Goal: Task Accomplishment & Management: Use online tool/utility

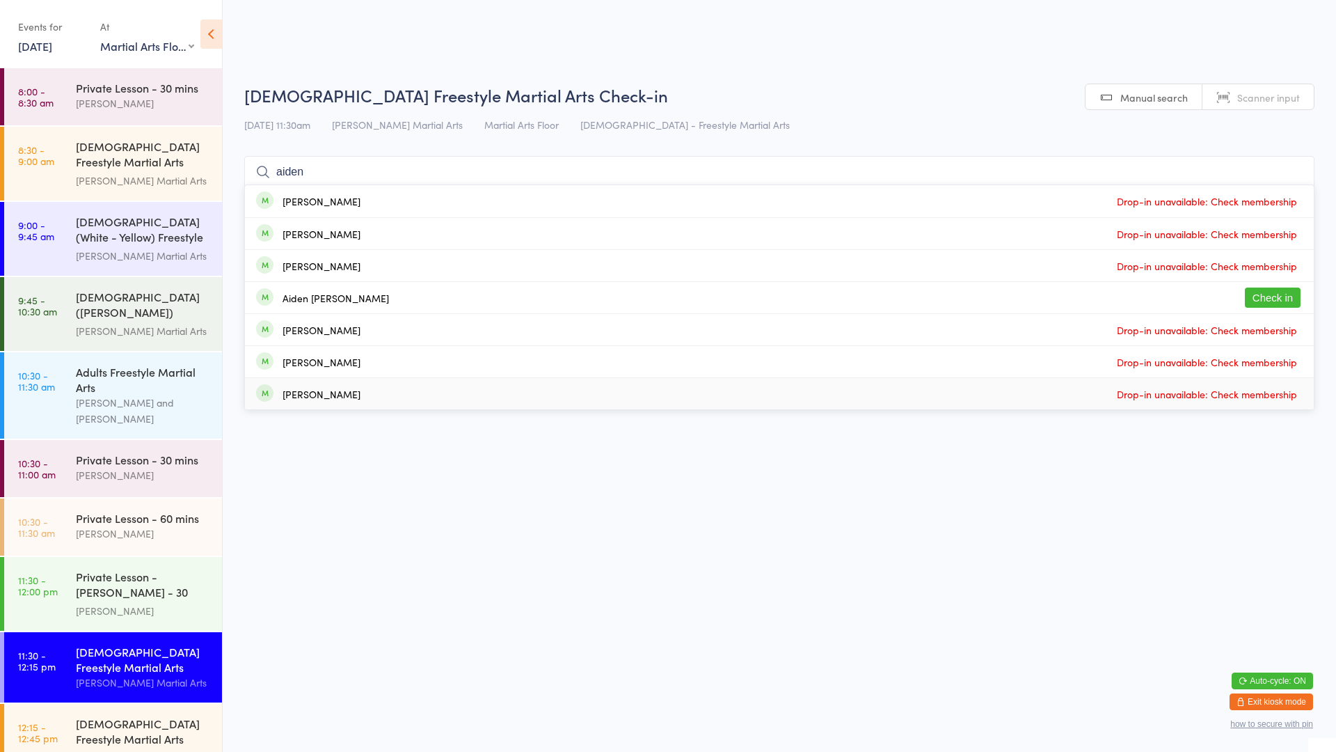
select select "0"
type input "aiden"
click at [338, 299] on div "Aiden [PERSON_NAME]" at bounding box center [336, 297] width 106 height 11
type input "ril"
click at [354, 202] on div "[PERSON_NAME] Drop in" at bounding box center [779, 201] width 1069 height 32
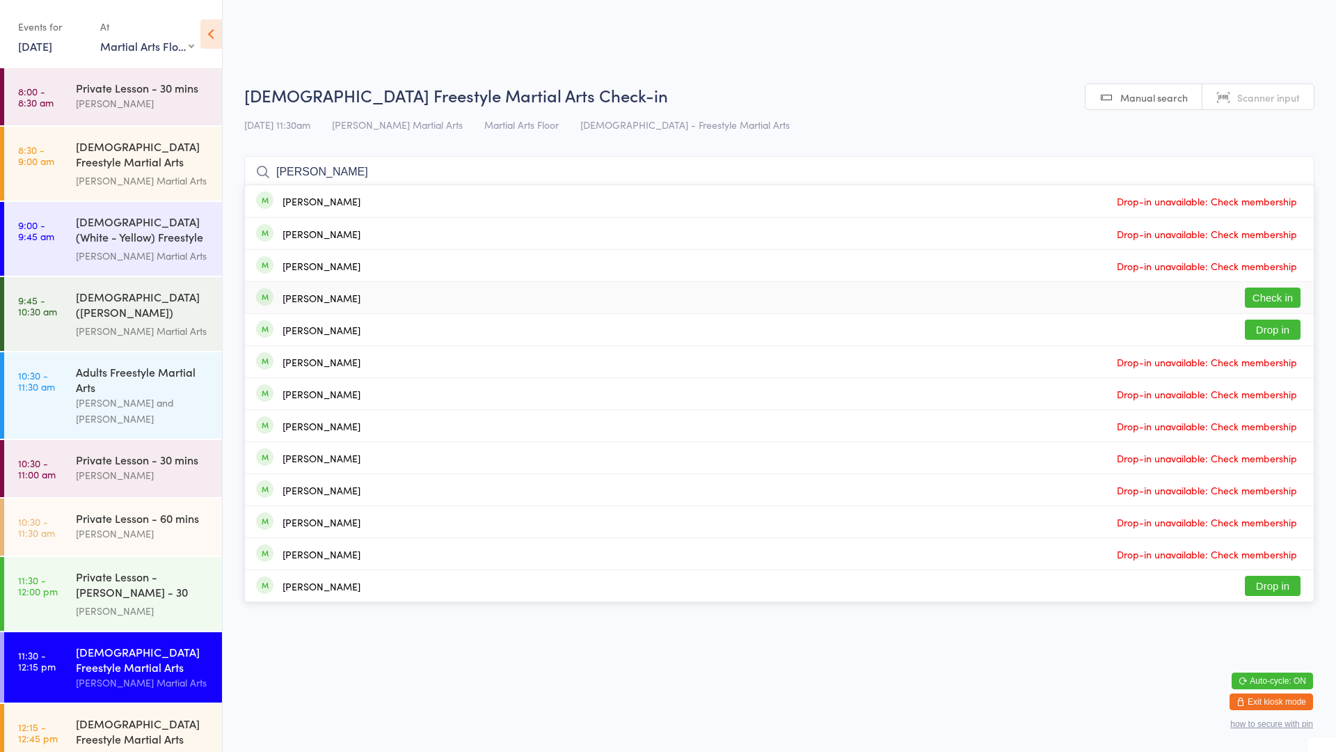
type input "[PERSON_NAME]"
click at [1260, 290] on button "Check in" at bounding box center [1273, 297] width 56 height 20
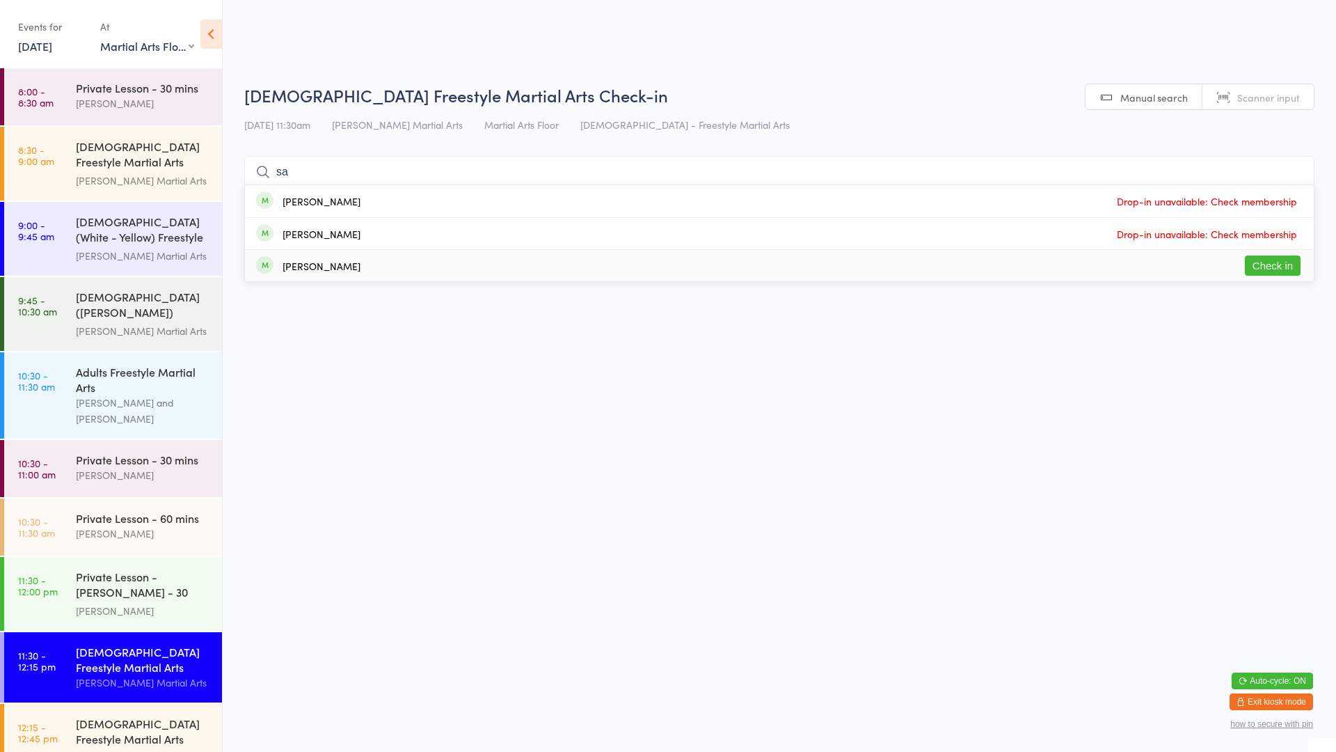
type input "sa"
click at [1223, 271] on div "[PERSON_NAME] Check in" at bounding box center [779, 265] width 1069 height 31
type input "bos"
click at [1284, 205] on button "Drop in" at bounding box center [1273, 201] width 56 height 20
type input "boschini"
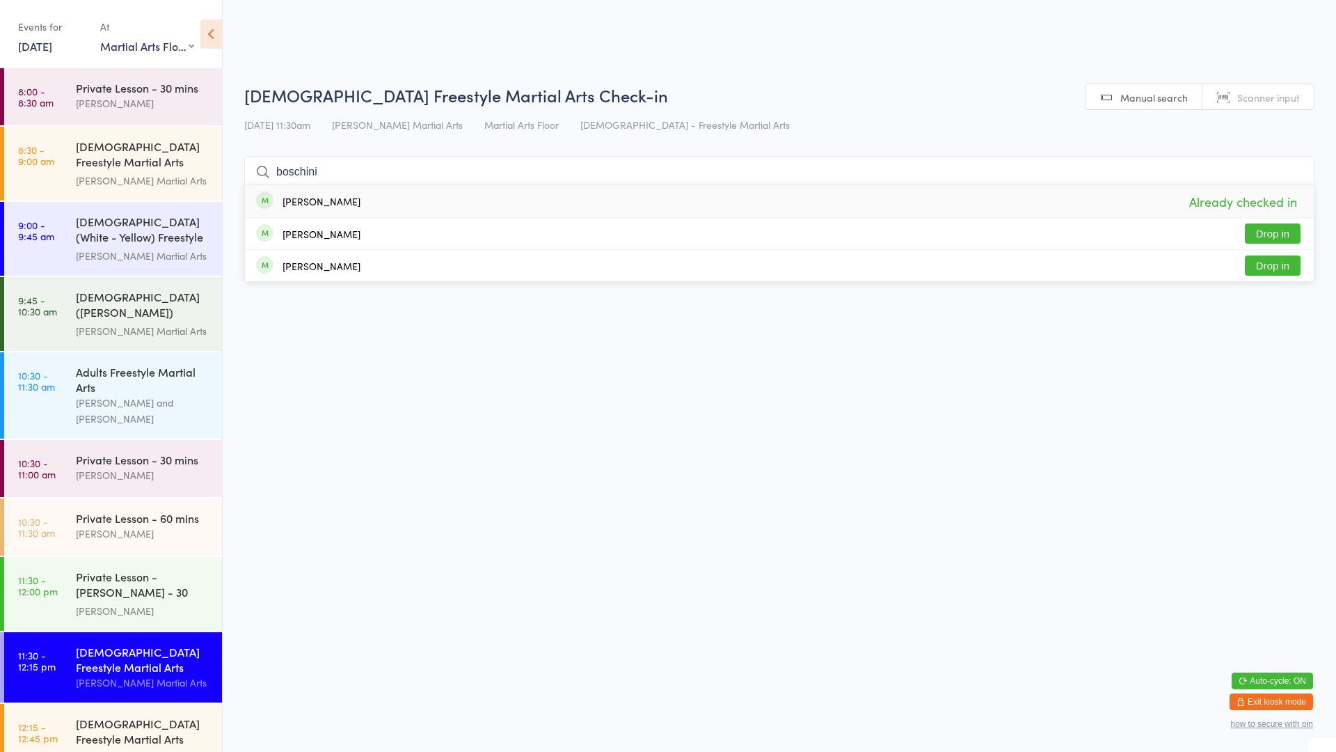
click at [1290, 233] on button "Drop in" at bounding box center [1273, 233] width 56 height 20
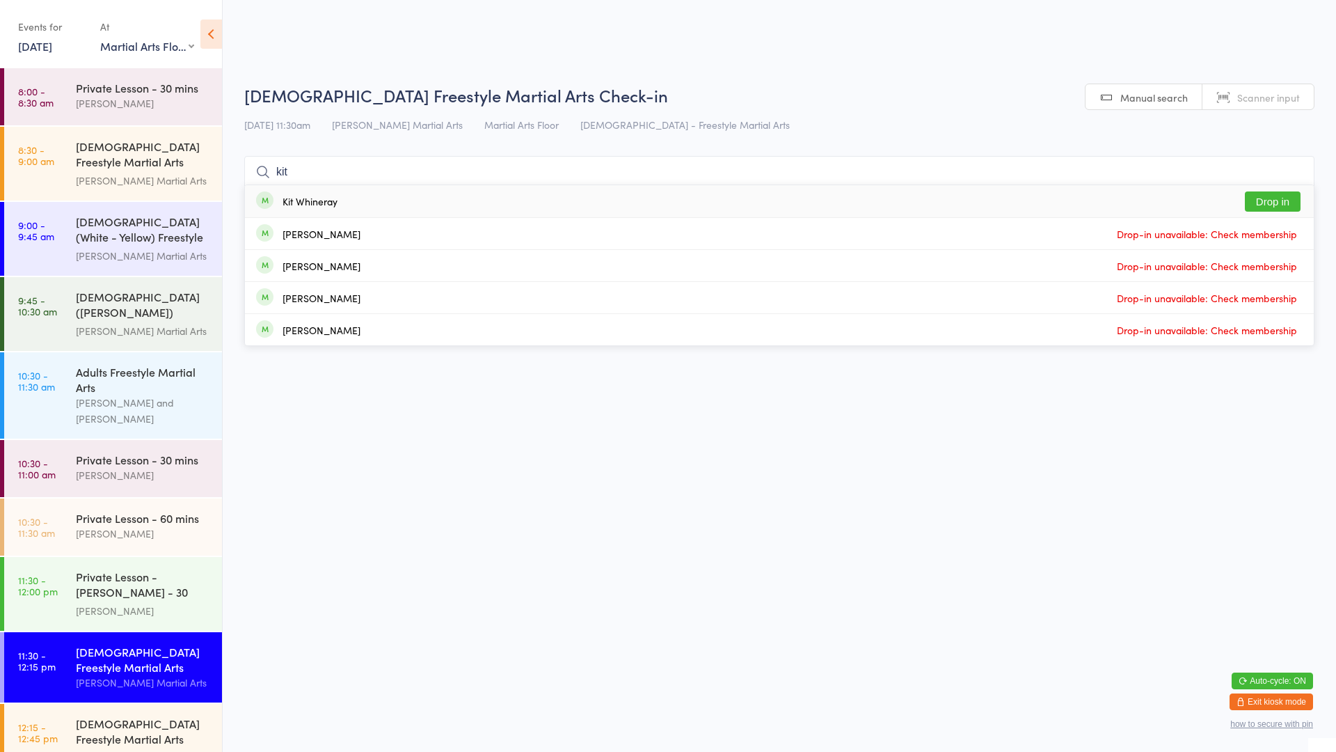
type input "kit"
click at [1281, 198] on button "Drop in" at bounding box center [1273, 201] width 56 height 20
type input "tur"
click at [1269, 206] on button "Check in" at bounding box center [1273, 201] width 56 height 20
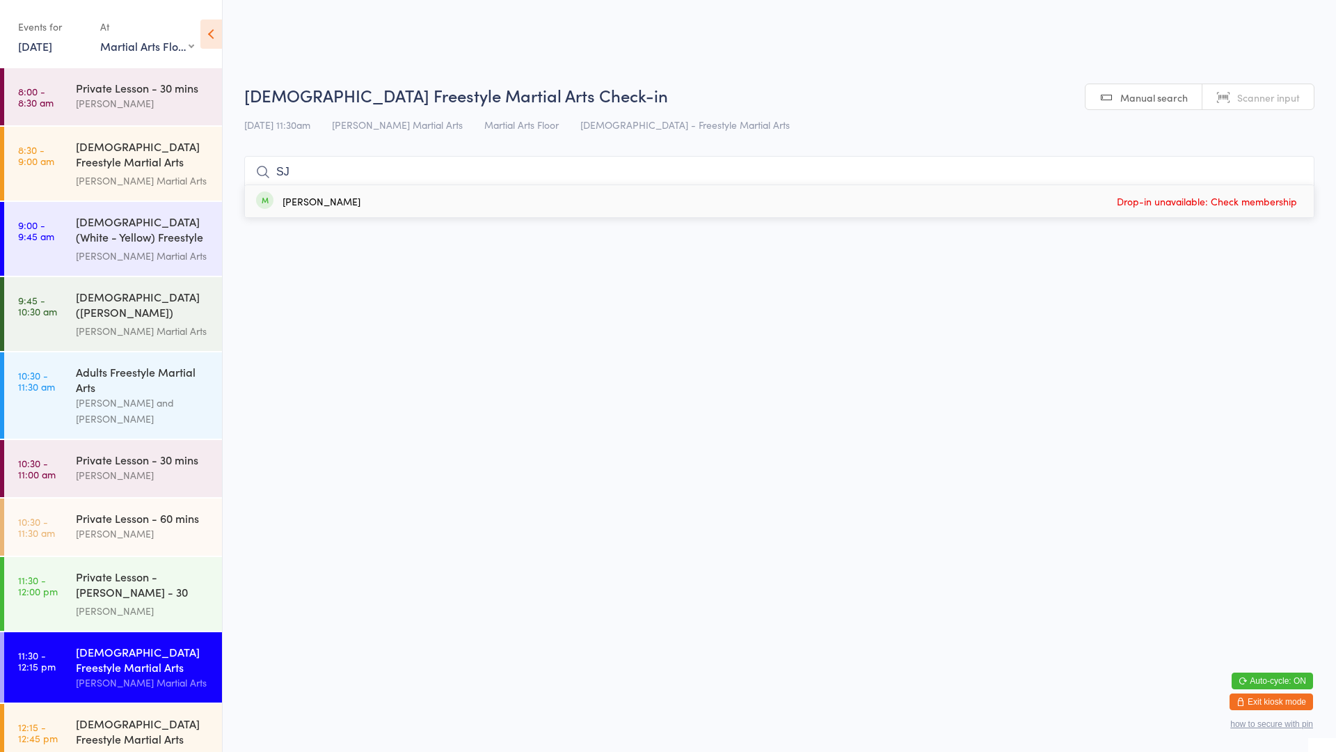
type input "S"
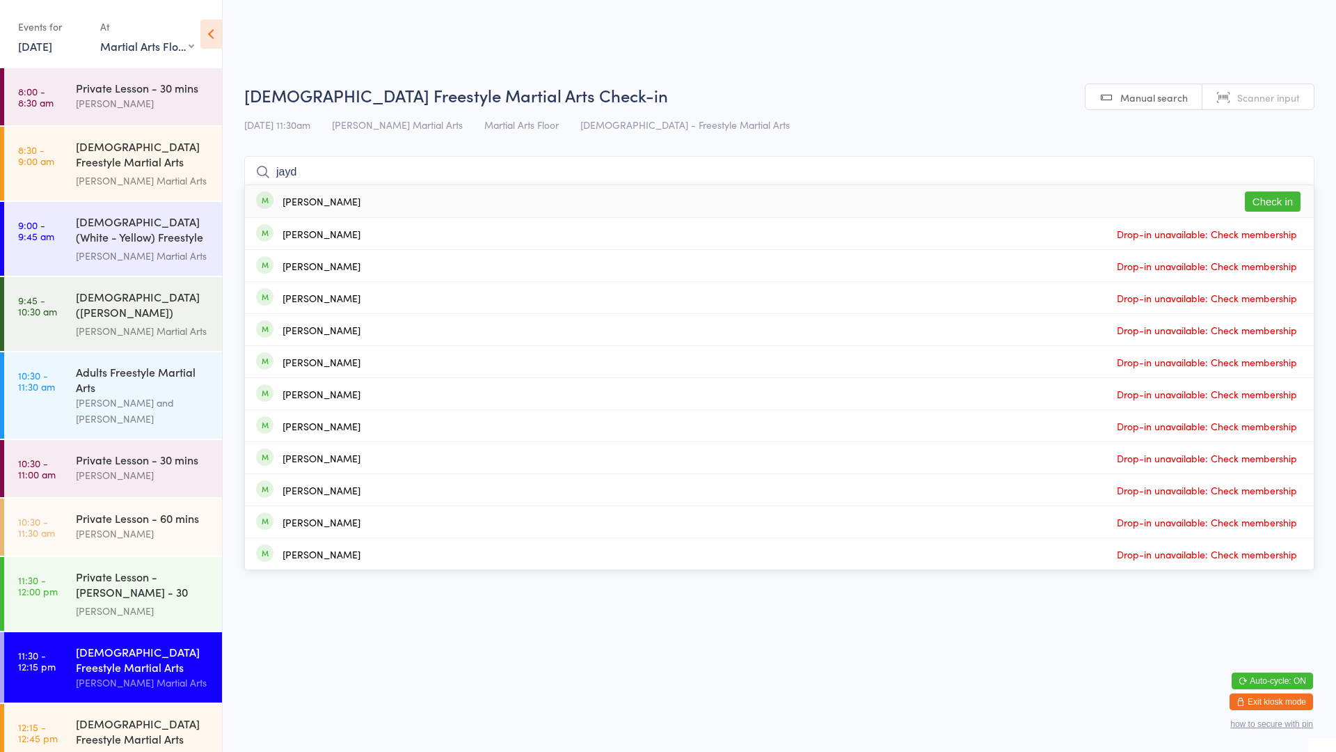
type input "jayd"
click at [1079, 205] on div "[PERSON_NAME] Check in" at bounding box center [779, 201] width 1069 height 32
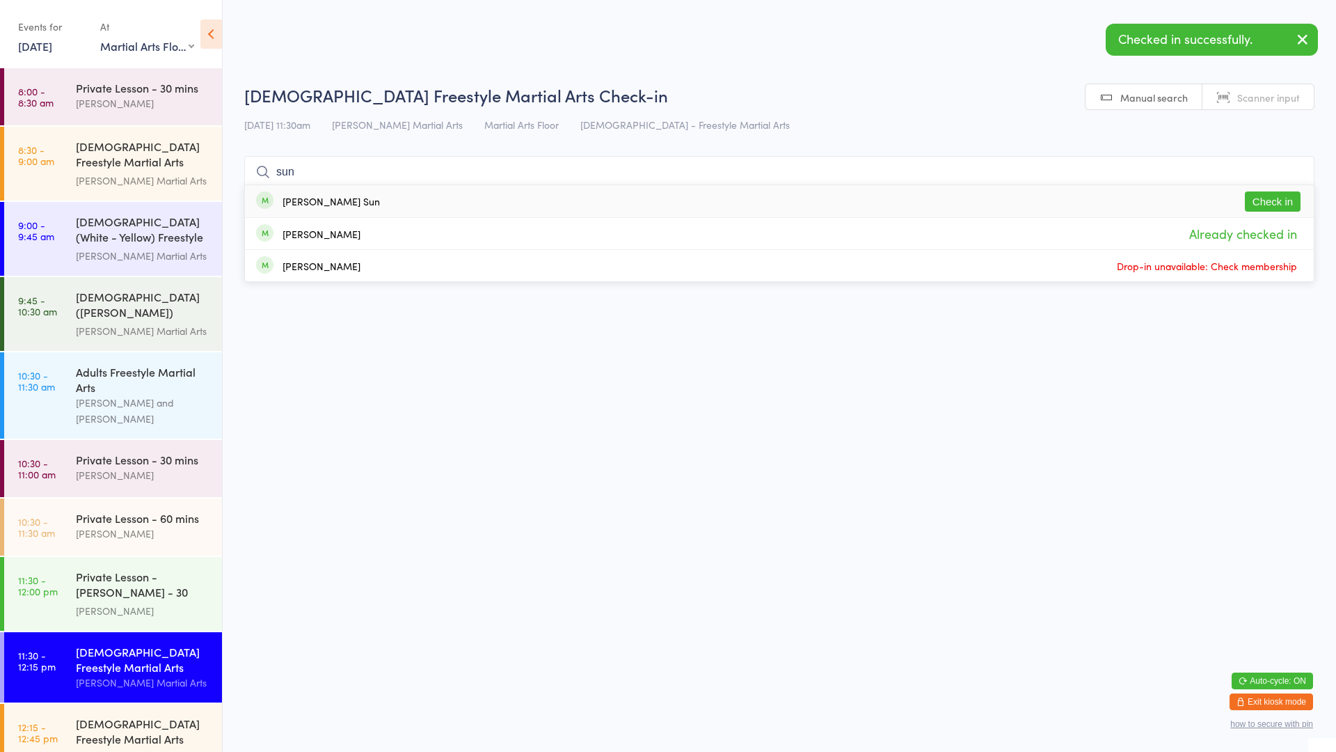
type input "sun"
click at [793, 210] on div "[PERSON_NAME] Sun Check in" at bounding box center [779, 201] width 1069 height 32
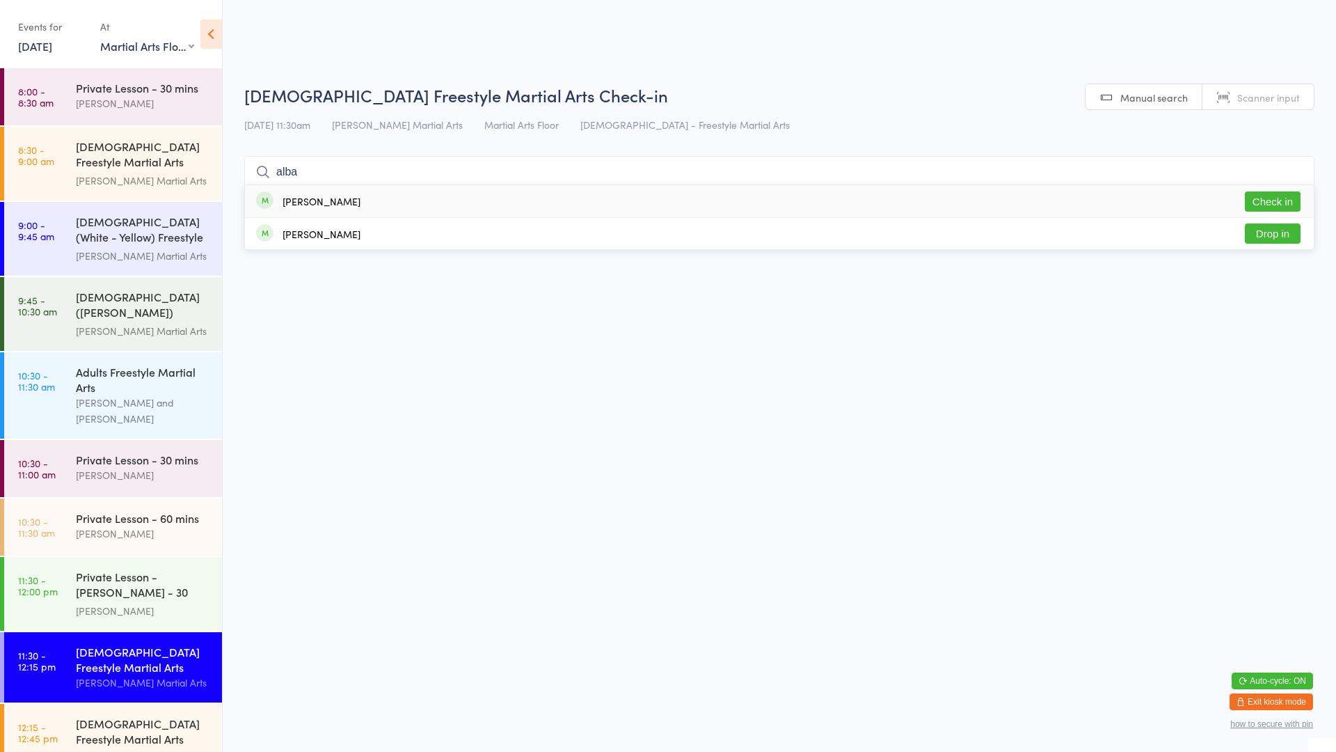
type input "alba"
click at [1279, 205] on button "Check in" at bounding box center [1273, 201] width 56 height 20
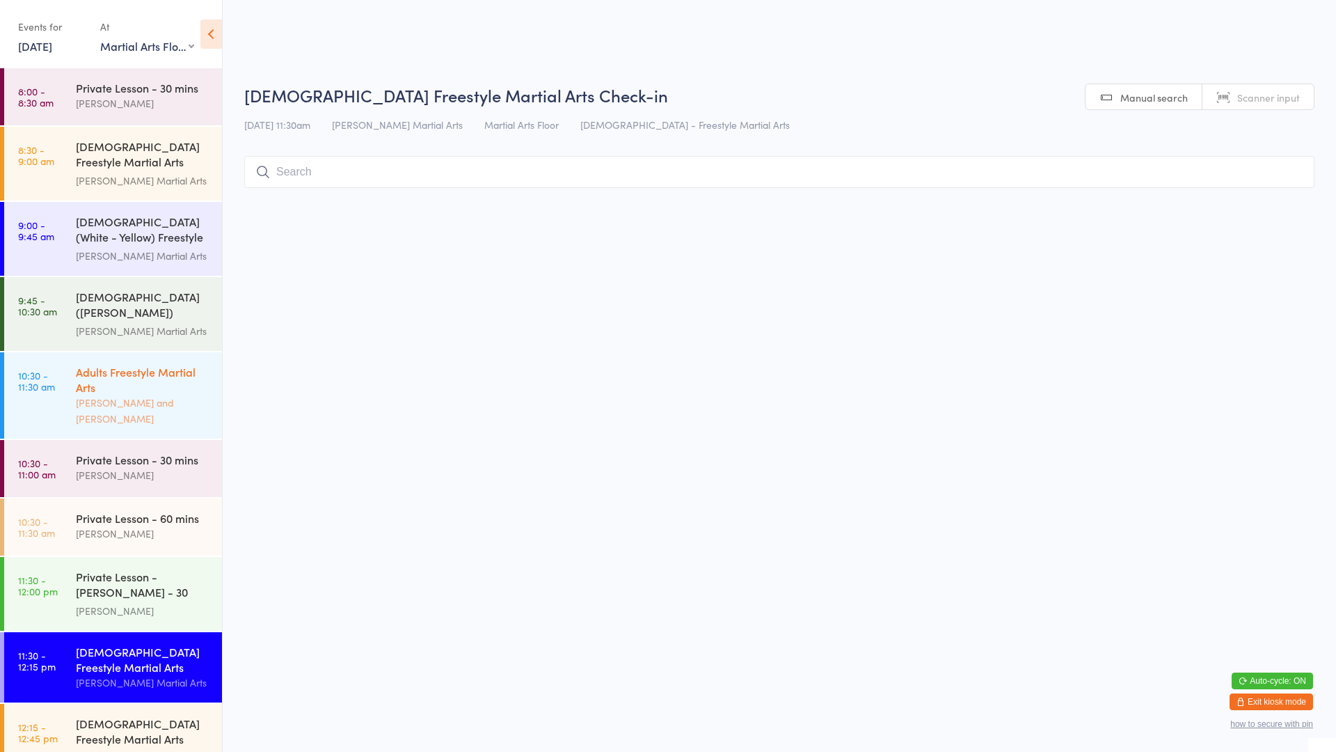
click at [129, 405] on div "[PERSON_NAME] and [PERSON_NAME]" at bounding box center [143, 411] width 134 height 32
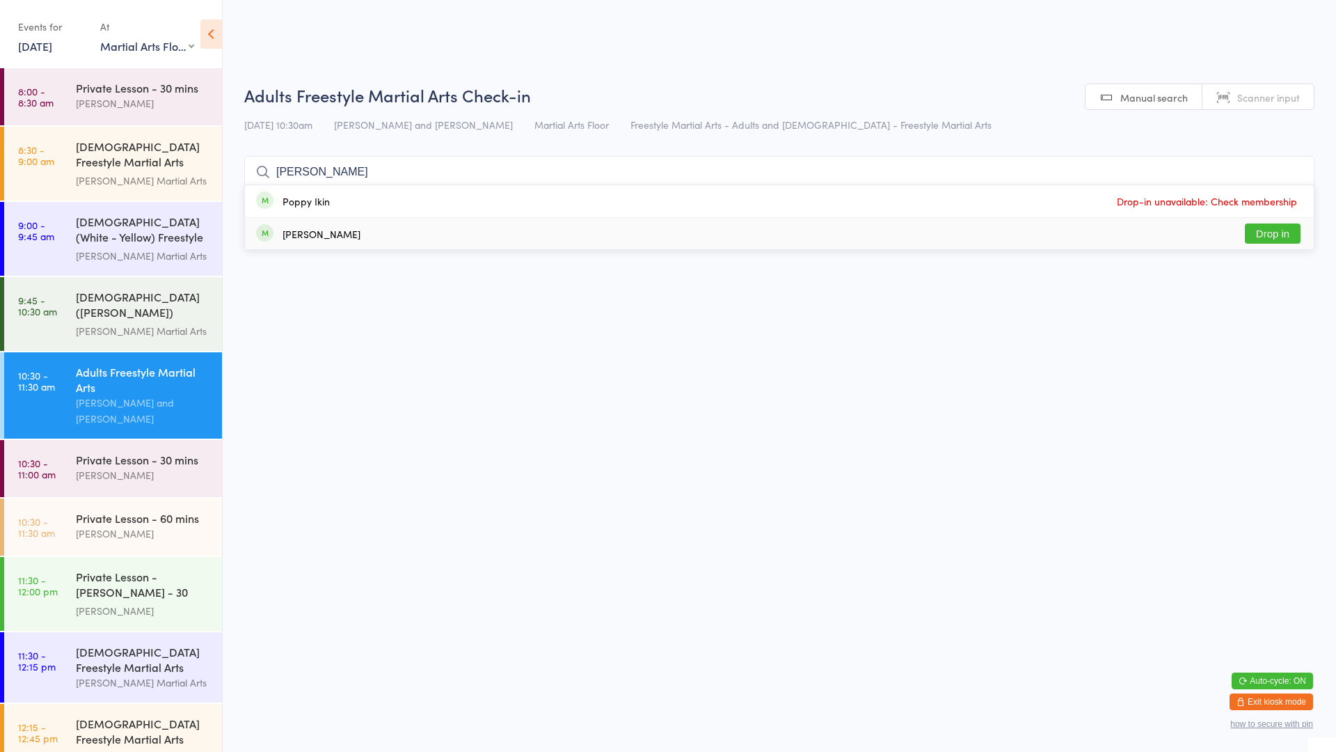
type input "[PERSON_NAME]"
click at [1284, 239] on button "Drop in" at bounding box center [1273, 233] width 56 height 20
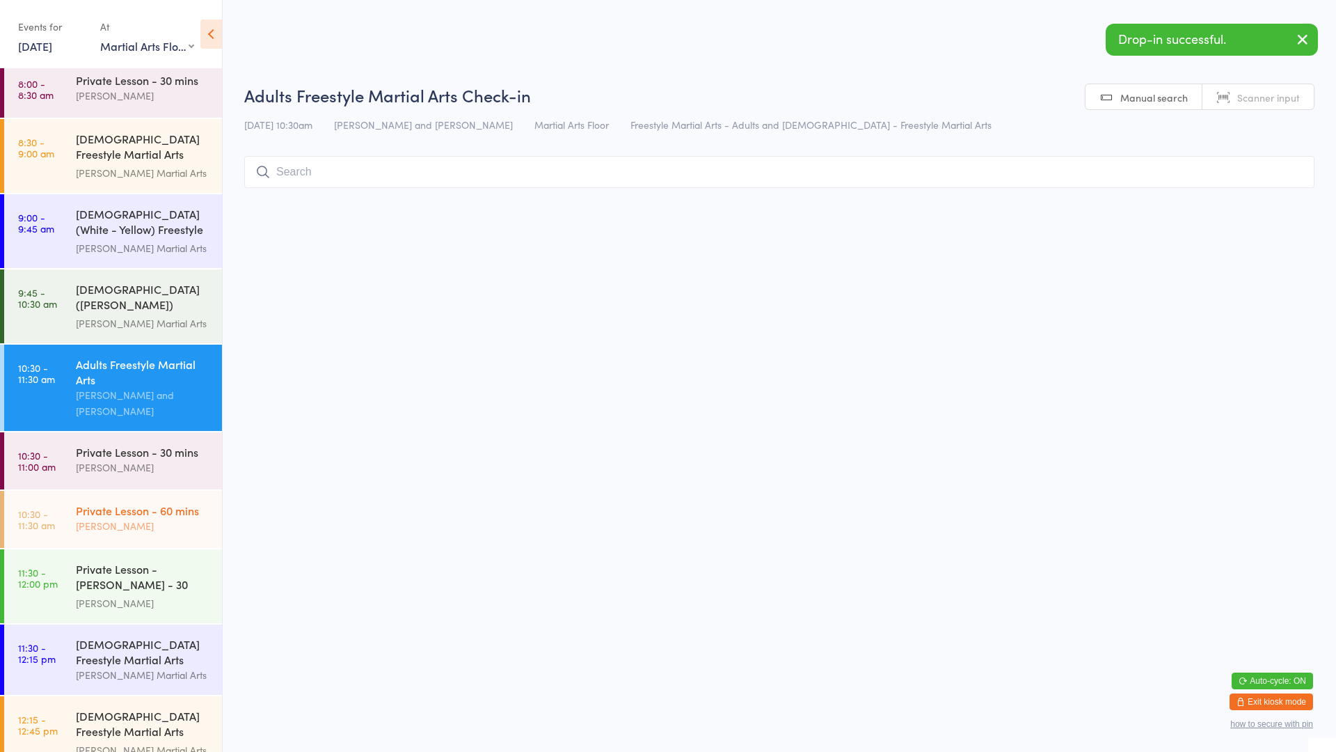
scroll to position [10, 0]
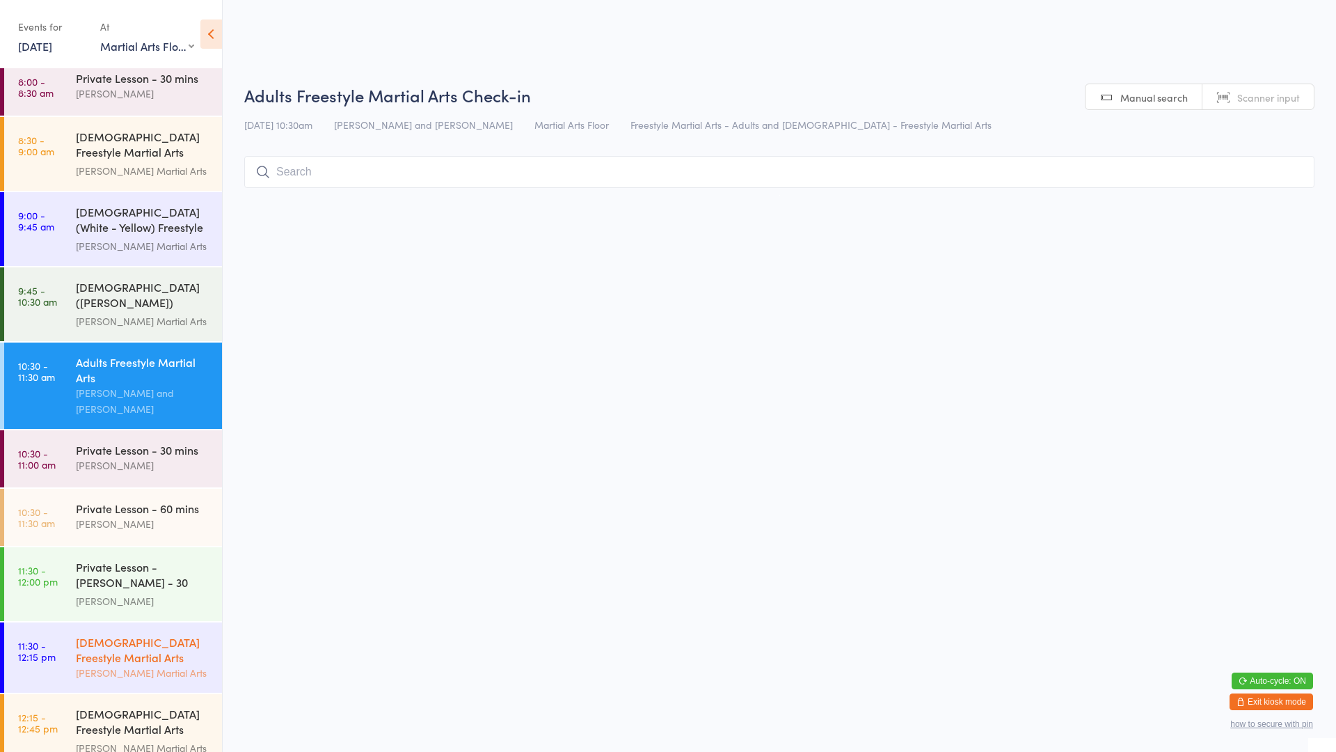
click at [157, 647] on div "[DEMOGRAPHIC_DATA] Freestyle Martial Arts" at bounding box center [143, 649] width 134 height 31
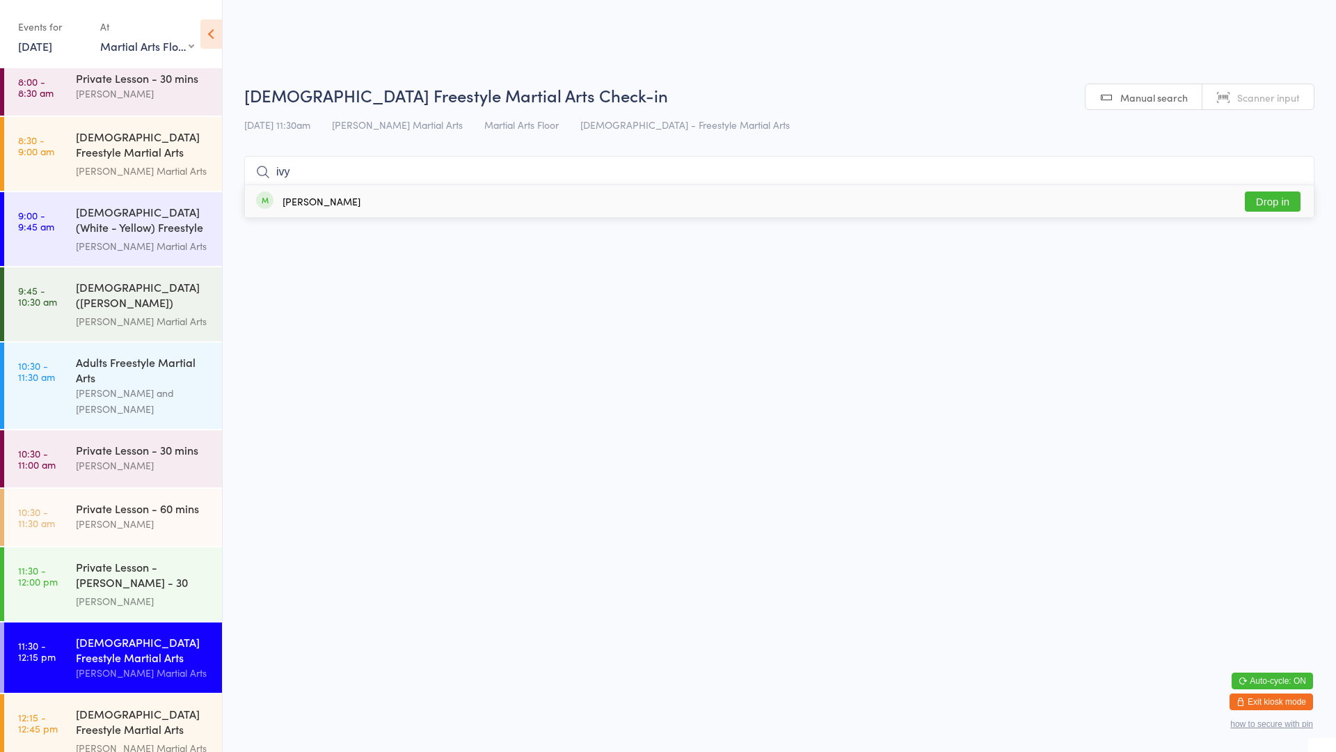
type input "ivy"
click at [337, 205] on div "[PERSON_NAME]" at bounding box center [322, 201] width 78 height 11
type input "alfi"
click at [337, 205] on div "[PERSON_NAME] Drop in" at bounding box center [779, 201] width 1069 height 32
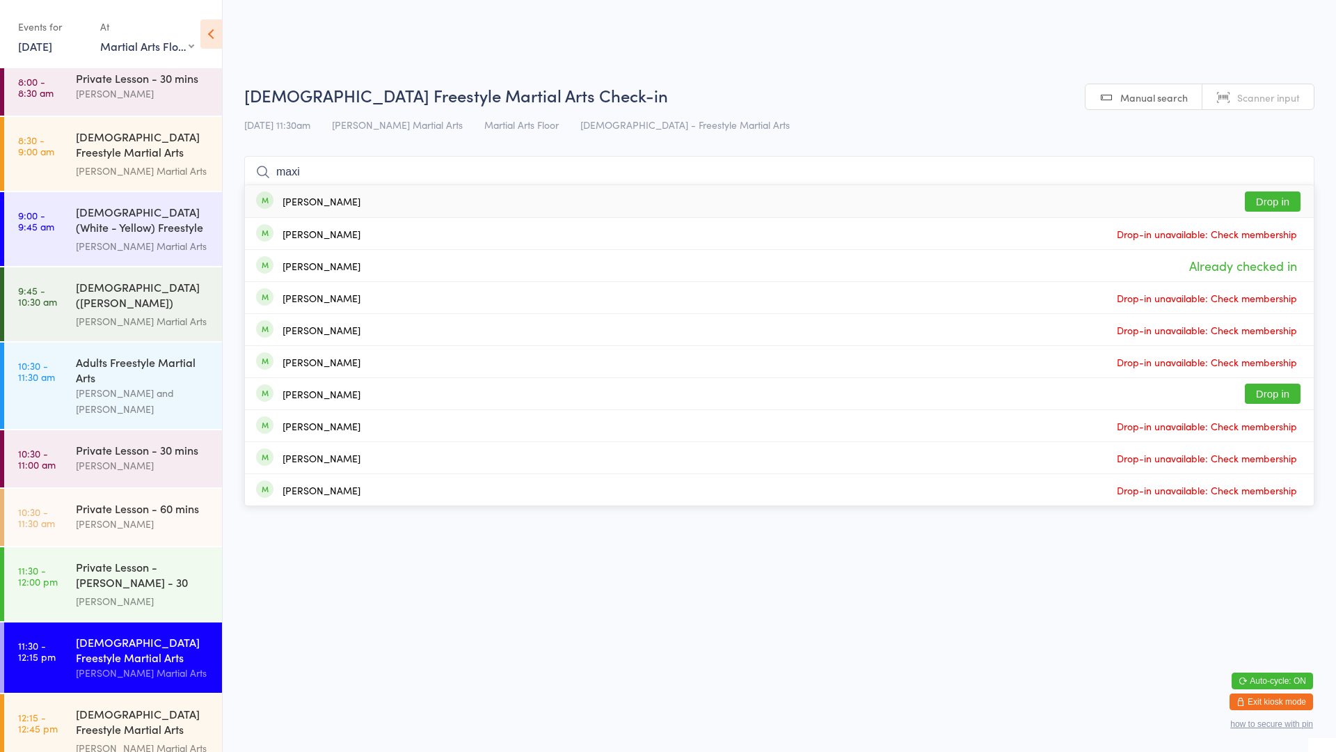
type input "maxi"
click at [1295, 206] on button "Drop in" at bounding box center [1273, 201] width 56 height 20
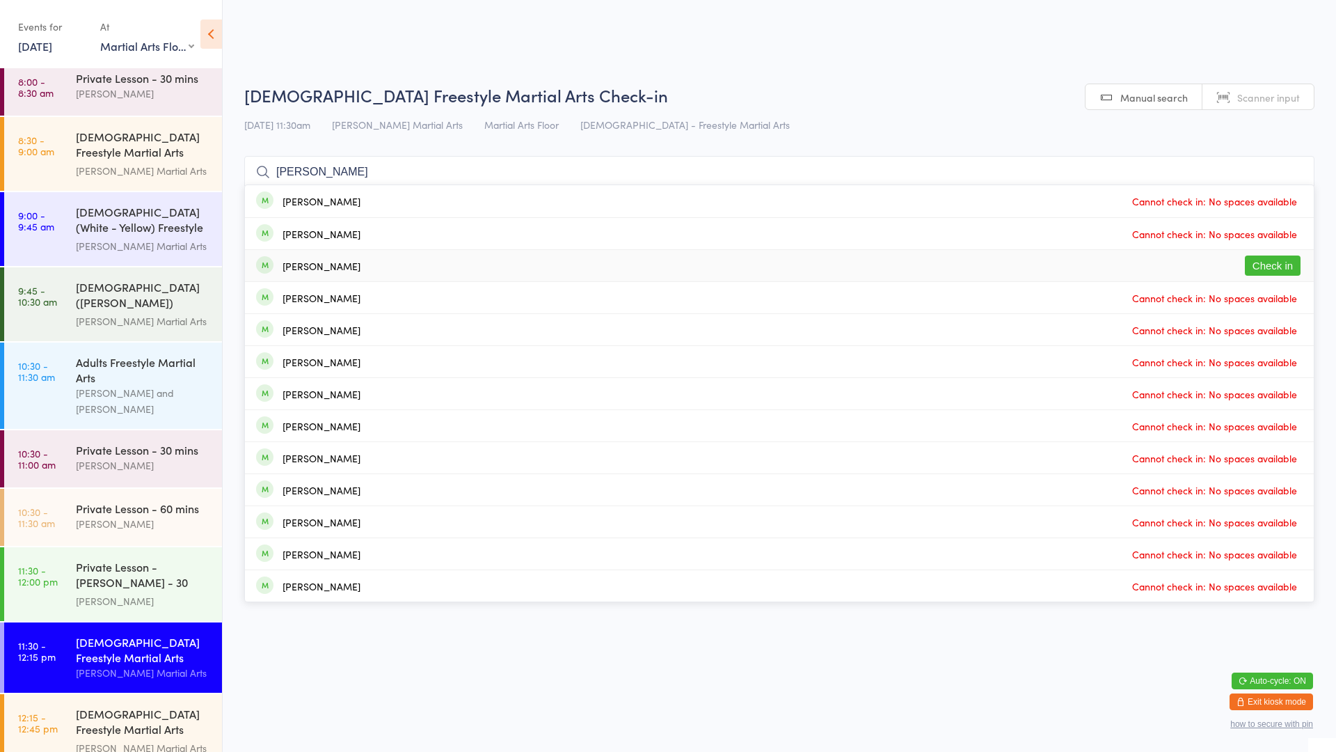
type input "[PERSON_NAME]"
click at [1268, 266] on button "Check in" at bounding box center [1273, 265] width 56 height 20
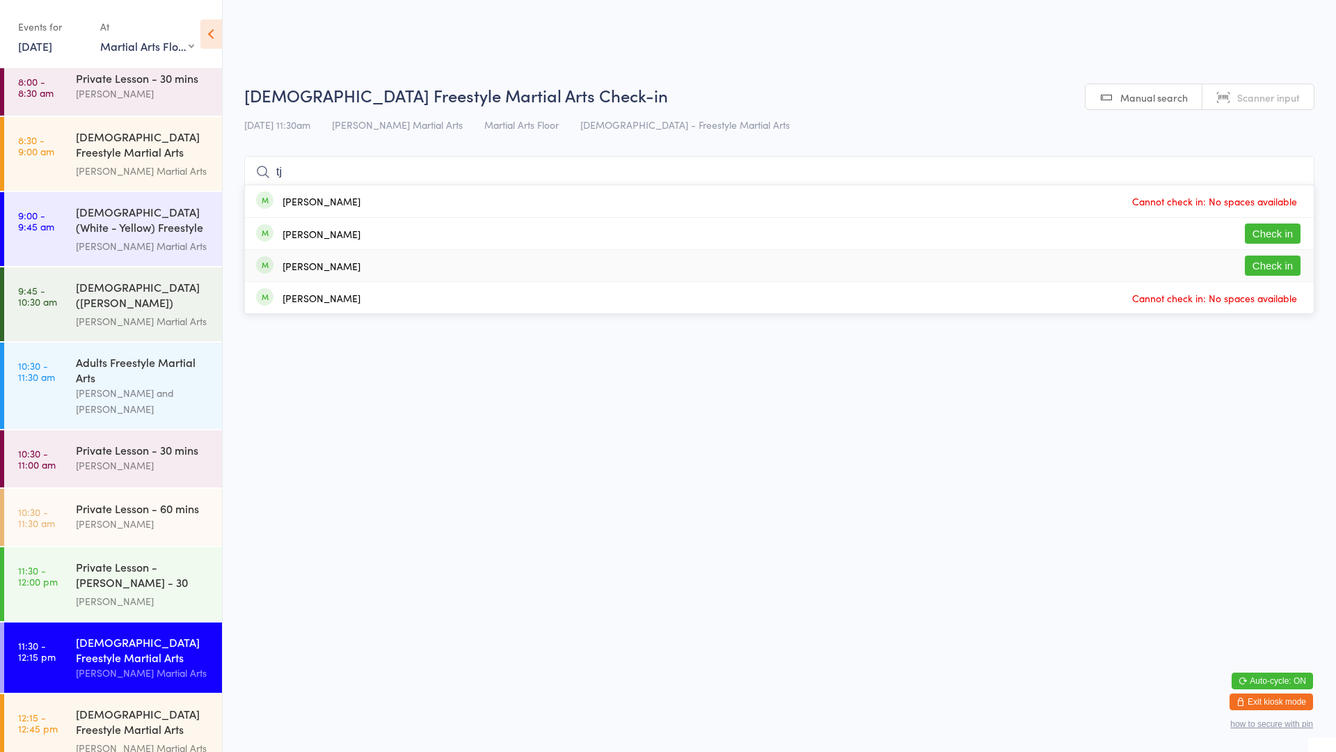
type input "tj"
click at [1268, 267] on button "Check in" at bounding box center [1273, 265] width 56 height 20
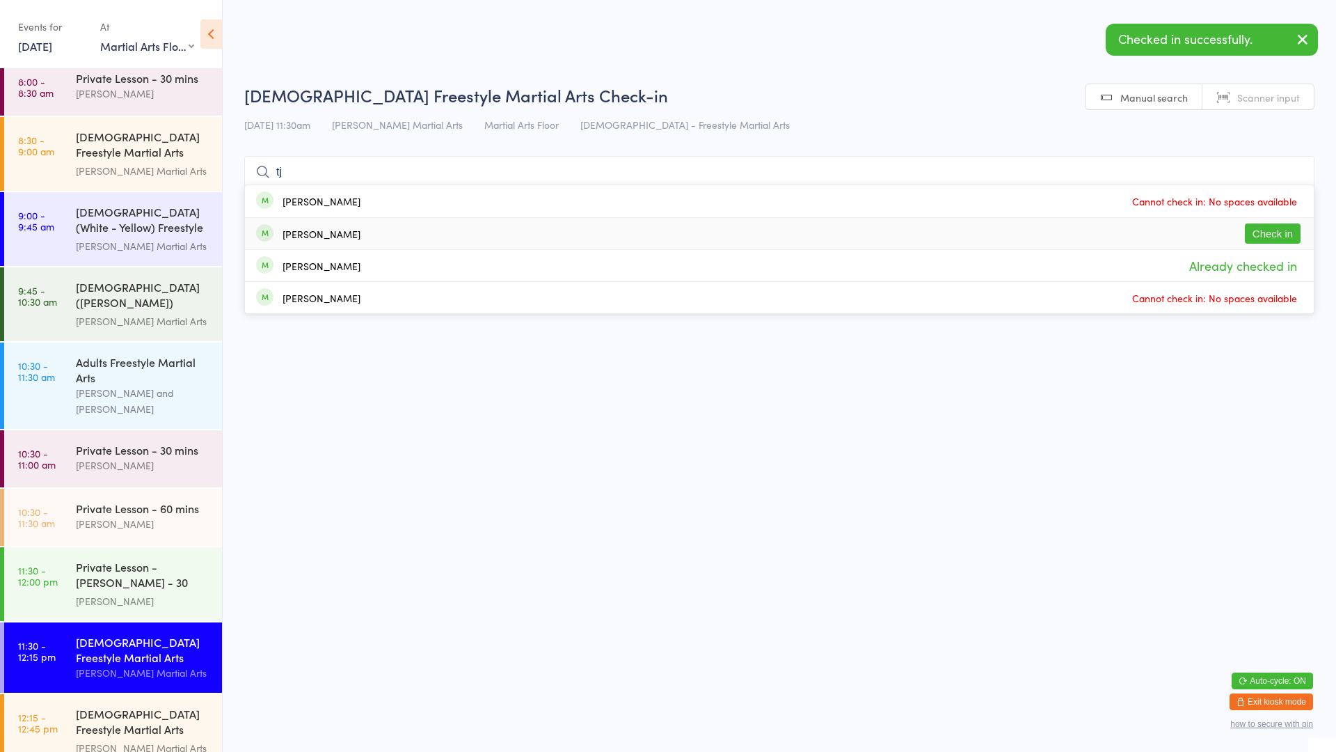
type input "tj"
click at [1266, 235] on button "Check in" at bounding box center [1273, 233] width 56 height 20
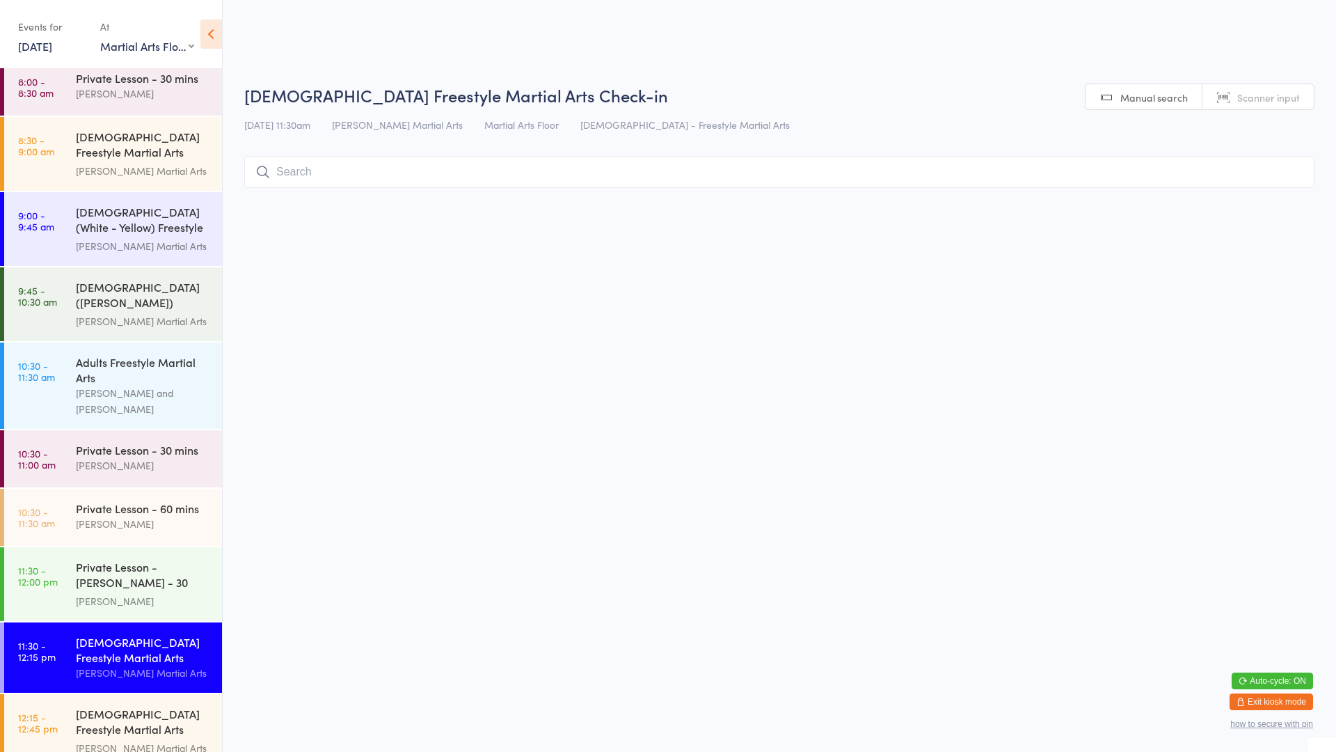
click at [396, 173] on input "search" at bounding box center [779, 172] width 1070 height 32
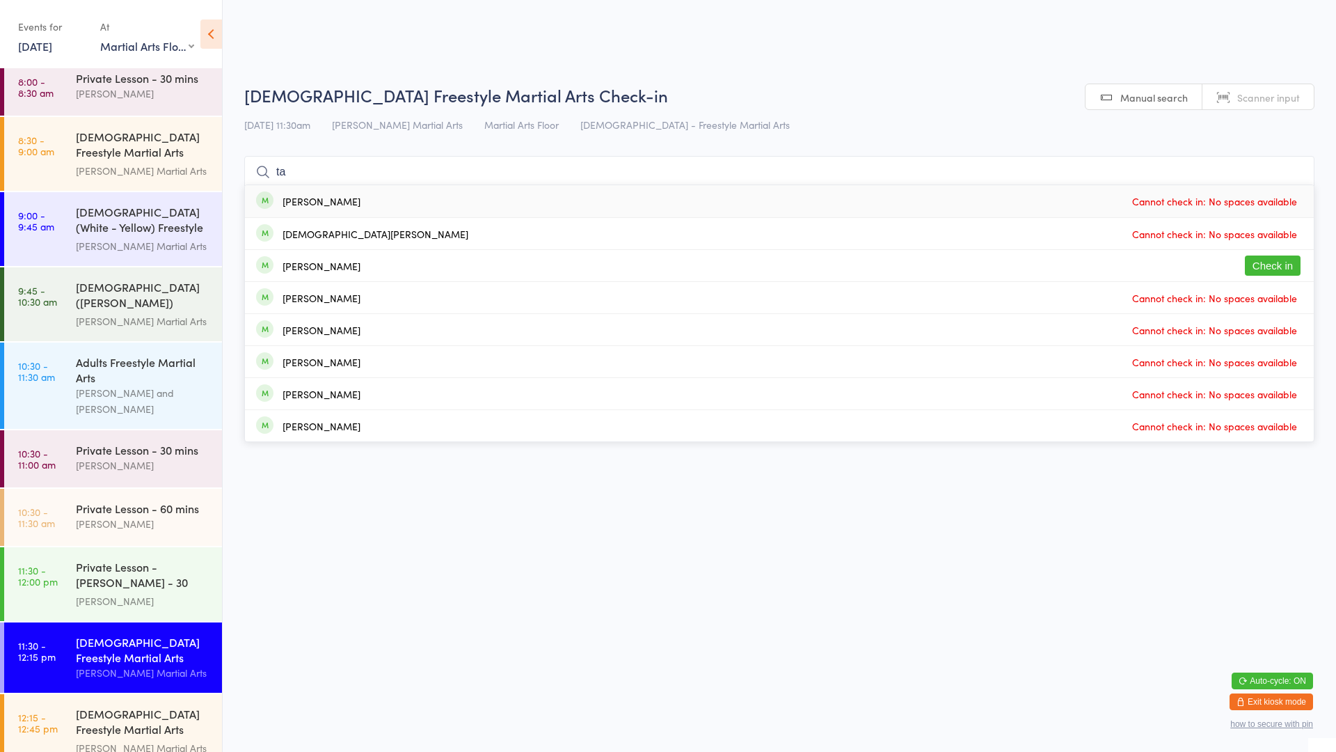
type input "ta"
click at [341, 269] on div "[PERSON_NAME] Check in" at bounding box center [779, 265] width 1069 height 31
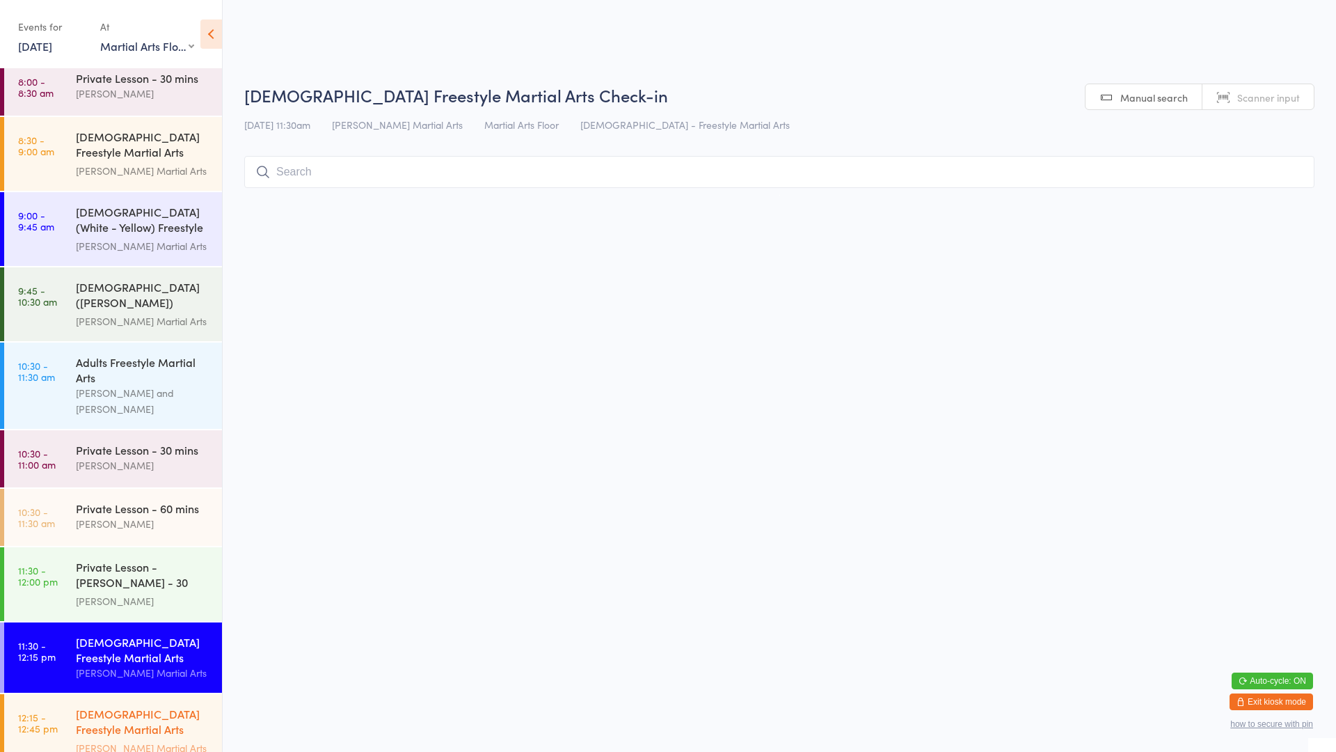
click at [138, 709] on div "[DEMOGRAPHIC_DATA] Freestyle Martial Arts (Little Heroes)" at bounding box center [143, 723] width 134 height 34
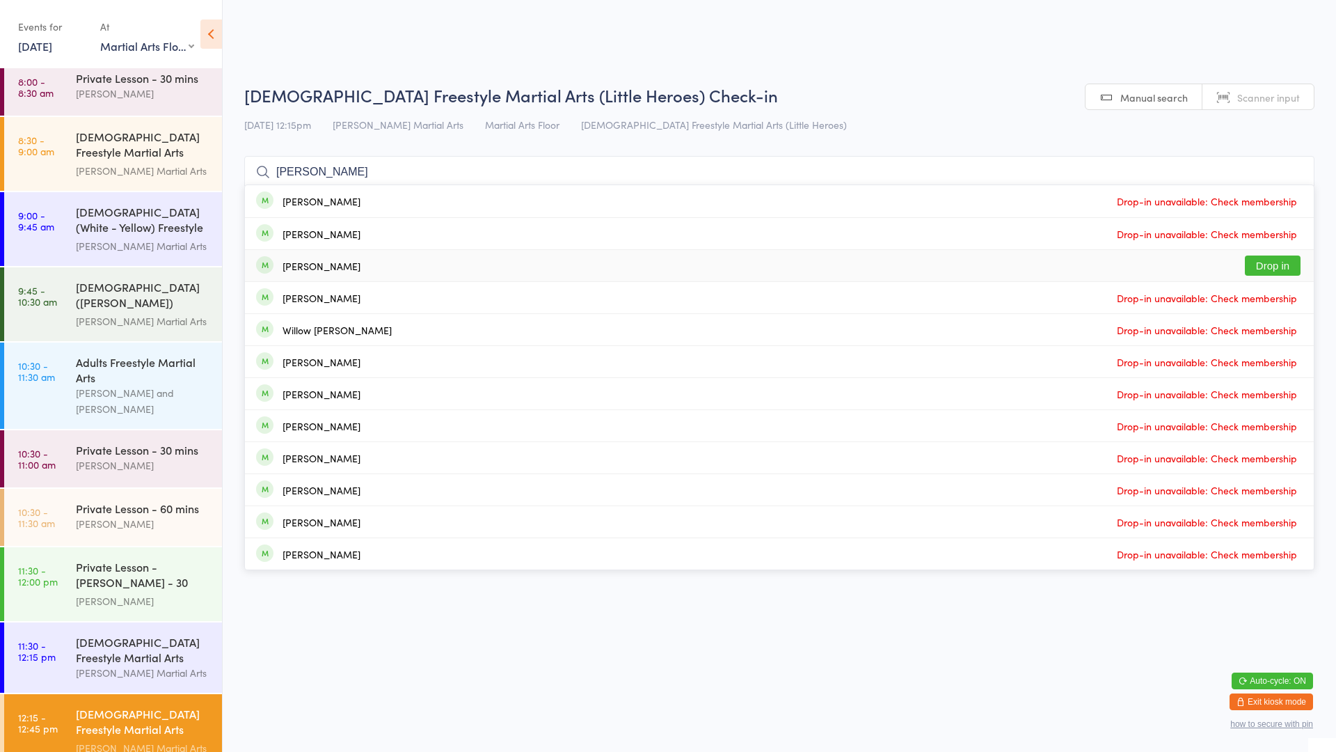
type input "[PERSON_NAME]"
click at [1262, 267] on button "Drop in" at bounding box center [1273, 265] width 56 height 20
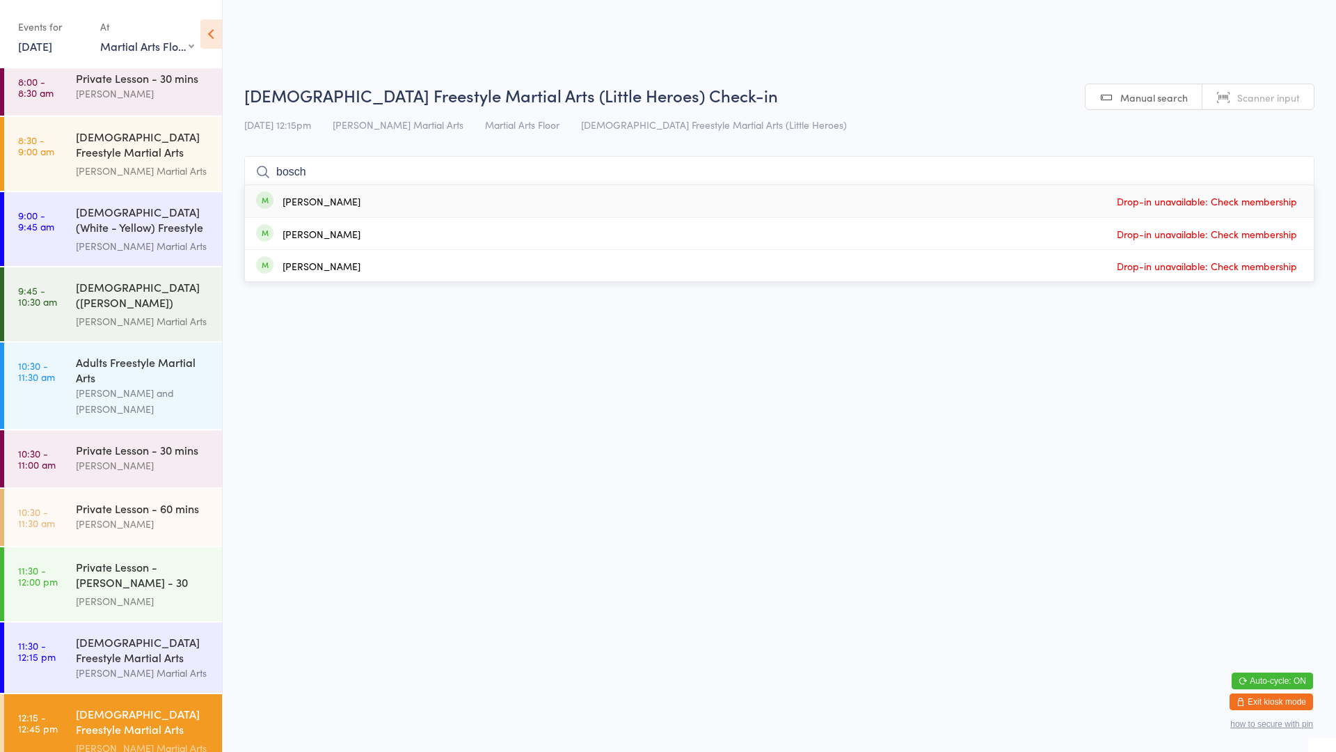
type input "bosch"
click at [961, 120] on div "[DATE] 12:15pm [PERSON_NAME] Martial Arts Martial Arts Floor [DEMOGRAPHIC_DATA]…" at bounding box center [779, 124] width 1070 height 23
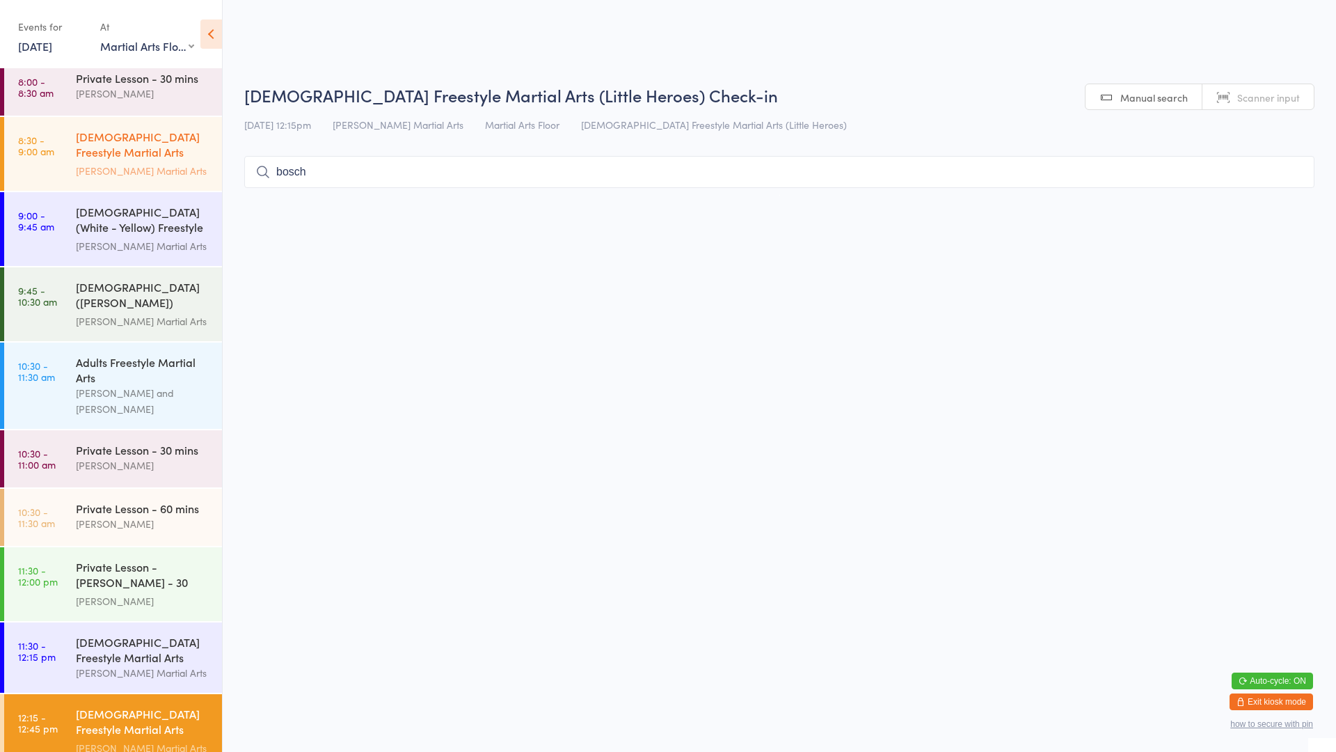
drag, startPoint x: 366, startPoint y: 185, endPoint x: 194, endPoint y: 161, distance: 173.6
click at [194, 161] on body "You have now entered Kiosk Mode. Members will be able to check themselves in us…" at bounding box center [668, 139] width 1336 height 111
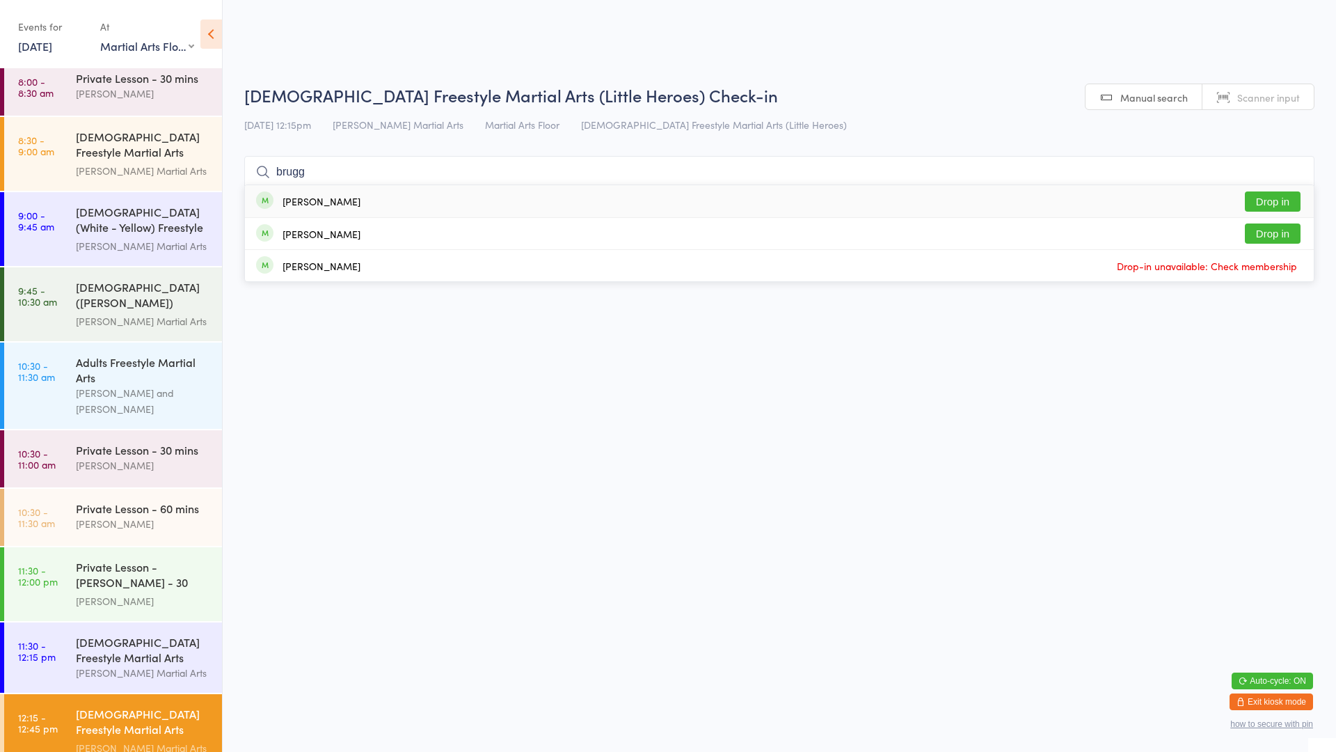
type input "brugg"
click at [310, 199] on div "[PERSON_NAME]" at bounding box center [322, 201] width 78 height 11
type input "brugg"
click at [325, 232] on div "[PERSON_NAME]" at bounding box center [322, 233] width 78 height 11
type input "brugg"
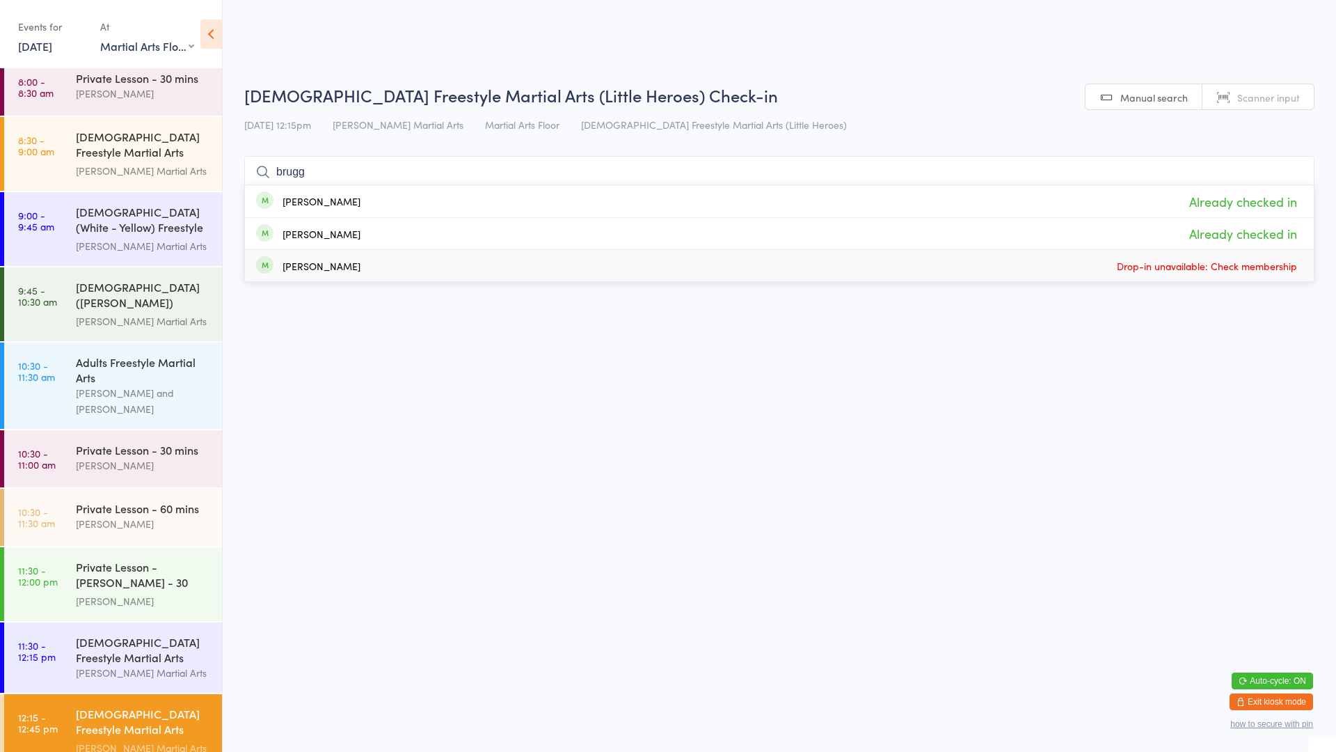
click at [1029, 394] on html "You have now entered Kiosk Mode. Members will be able to check themselves in us…" at bounding box center [668, 376] width 1336 height 752
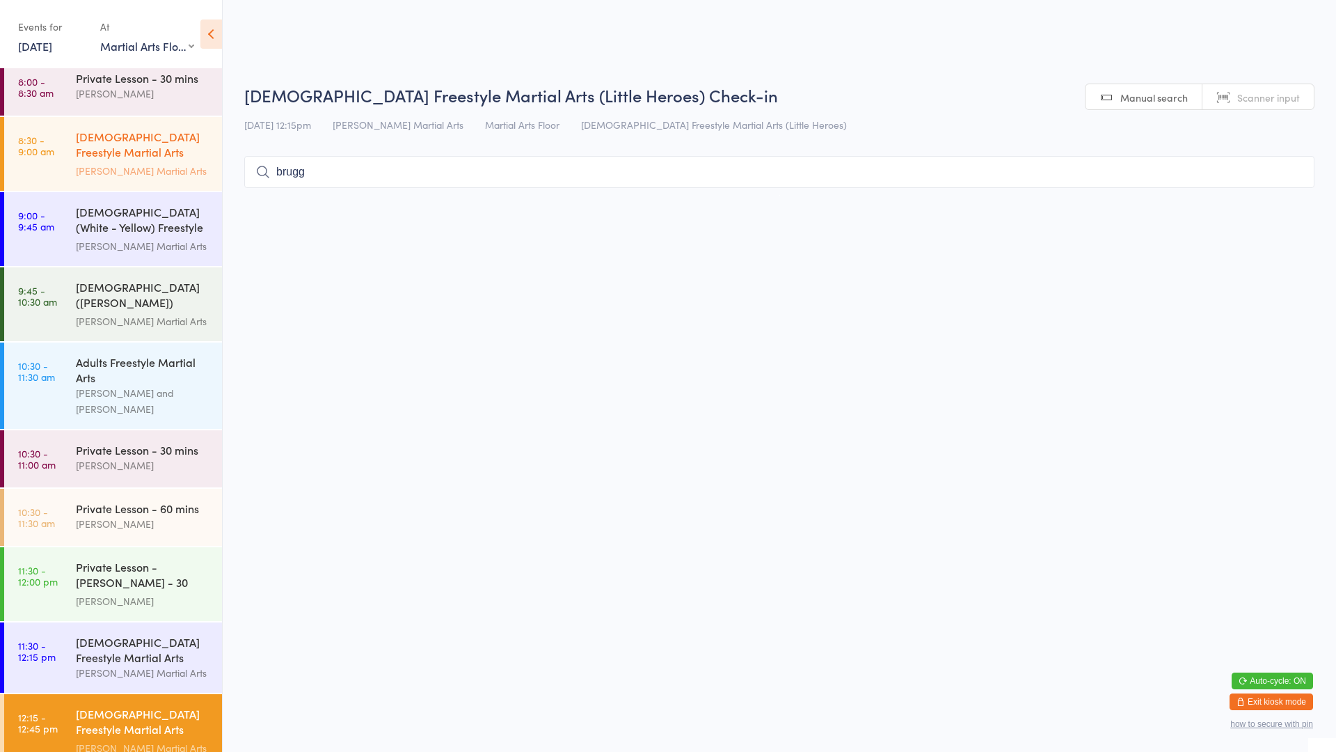
click at [117, 177] on div "[DEMOGRAPHIC_DATA] Freestyle Martial Arts (Little Heroes) [PERSON_NAME] Martial…" at bounding box center [149, 154] width 146 height 74
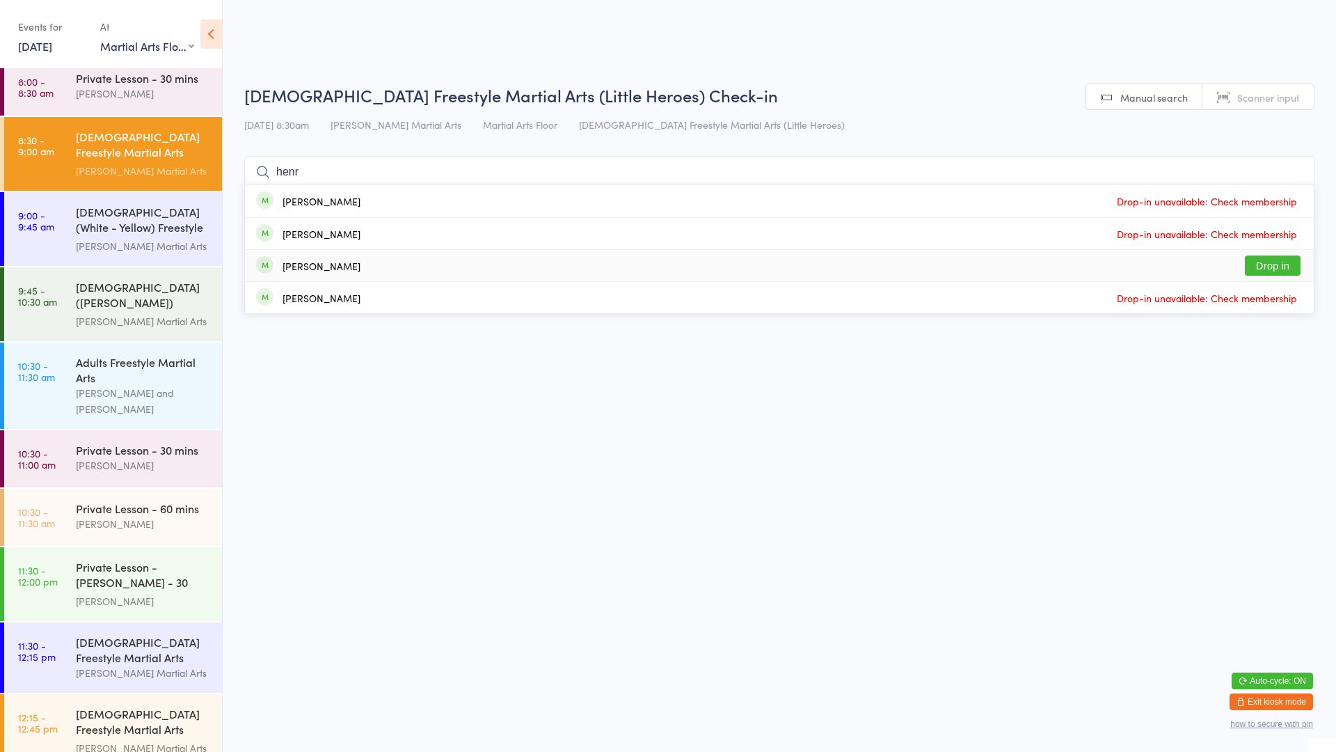
type input "henr"
click at [1270, 262] on button "Drop in" at bounding box center [1273, 265] width 56 height 20
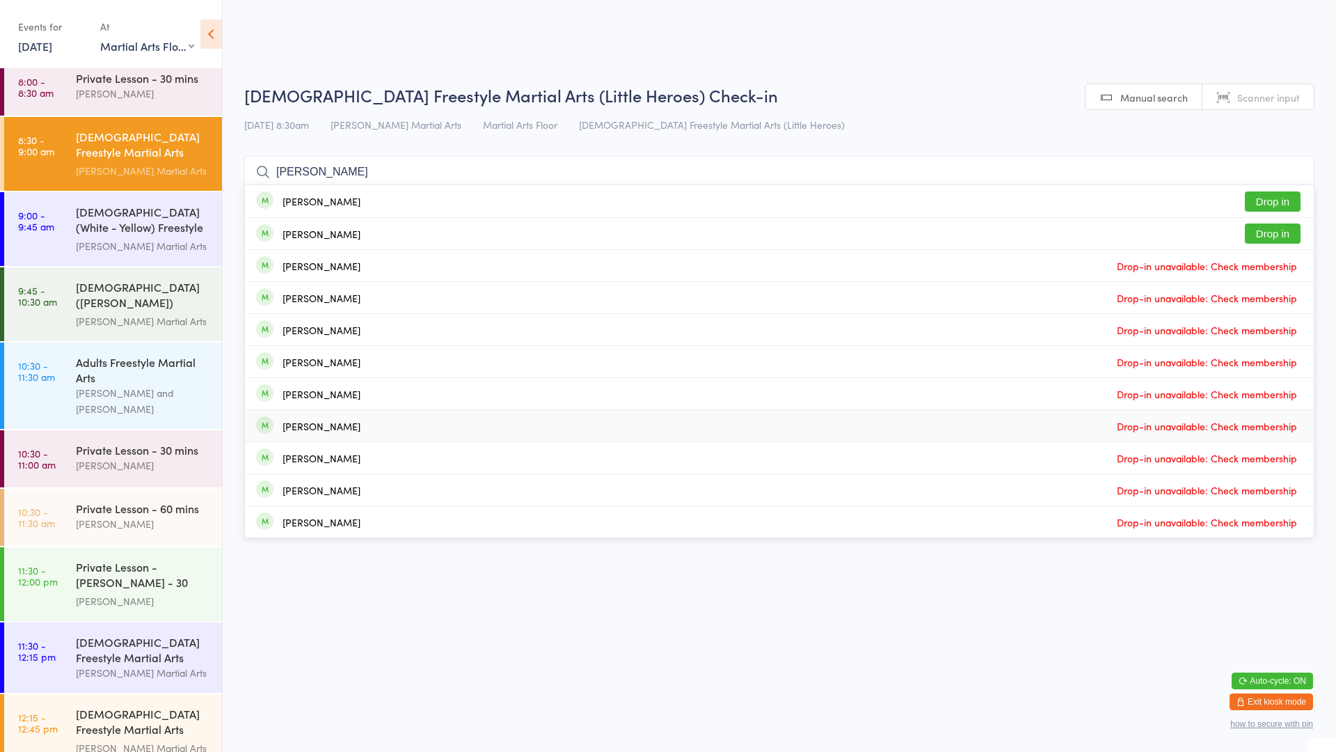
type input "[PERSON_NAME]"
click at [1105, 451] on div "[PERSON_NAME] Drop-in unavailable: Check membership" at bounding box center [779, 457] width 1069 height 31
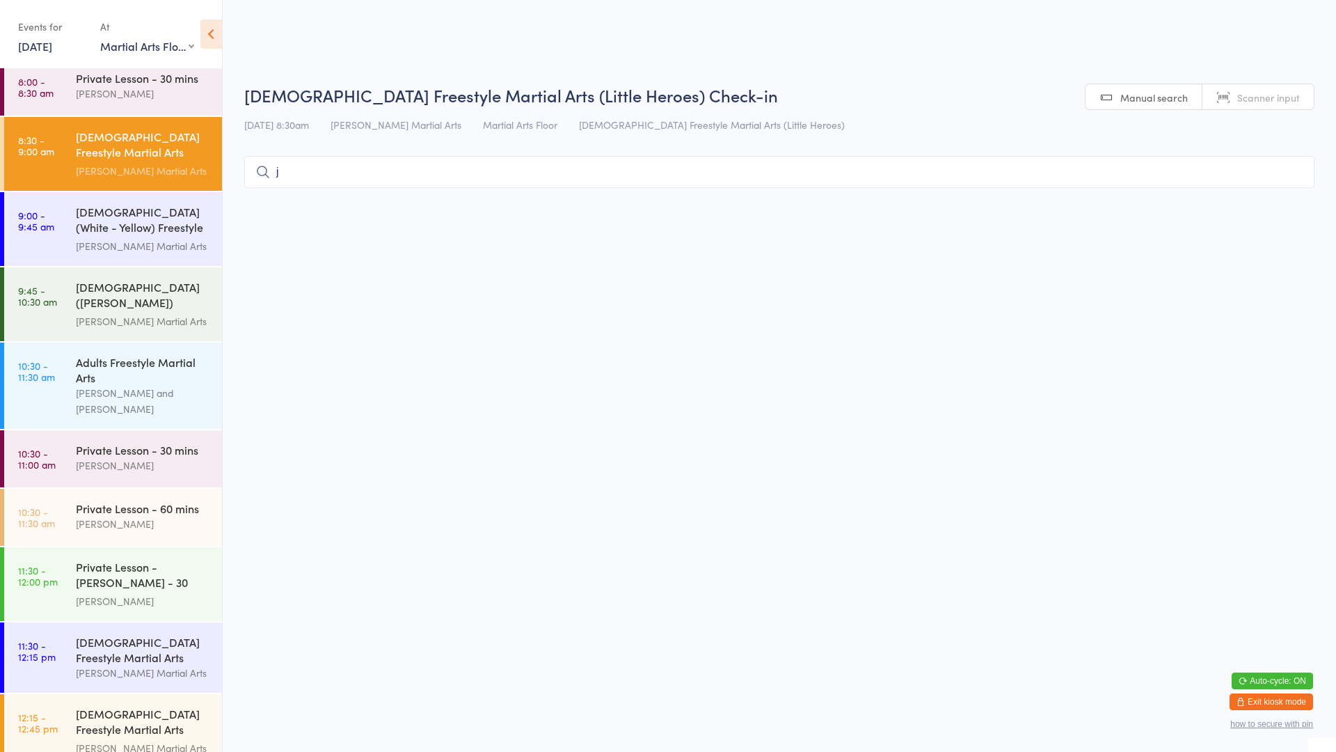
type input "ja"
click at [77, 706] on div "[DEMOGRAPHIC_DATA] Freestyle Martial Arts (Little Heroes)" at bounding box center [143, 723] width 134 height 34
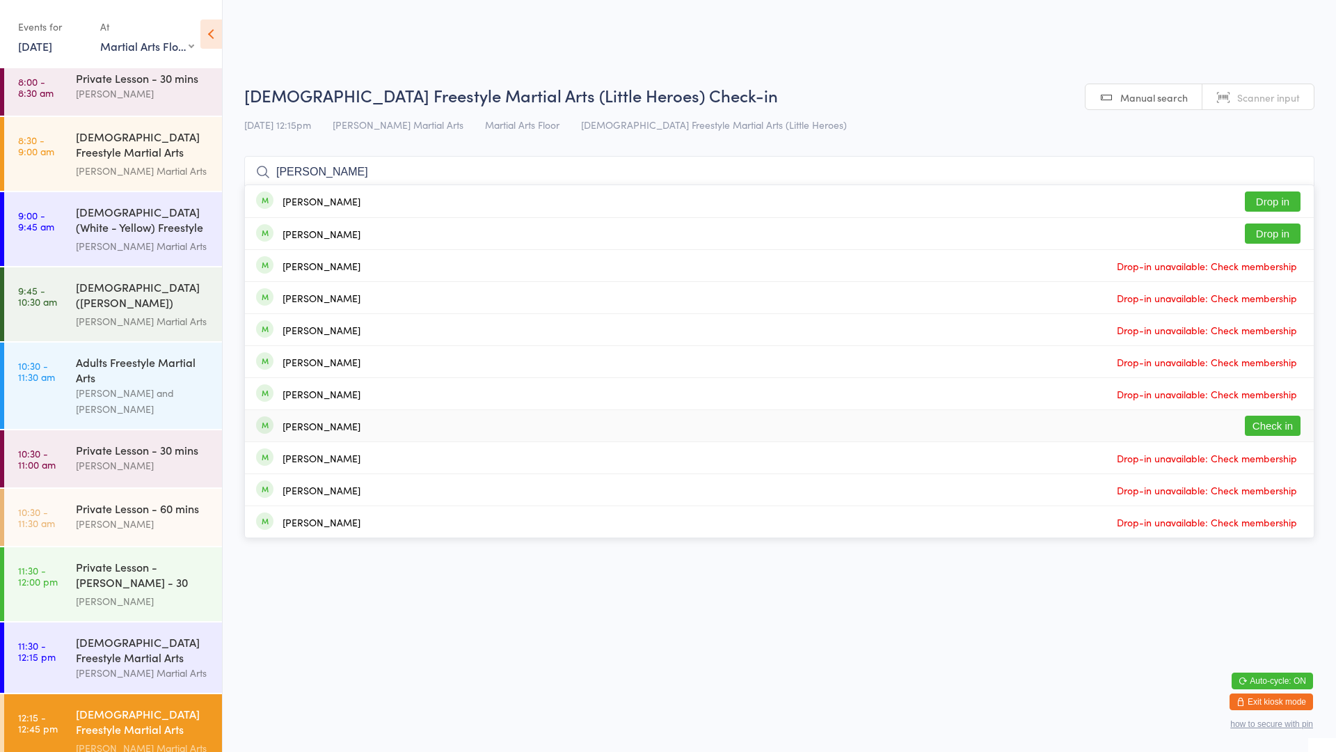
type input "[PERSON_NAME]"
click at [1274, 432] on button "Check in" at bounding box center [1273, 426] width 56 height 20
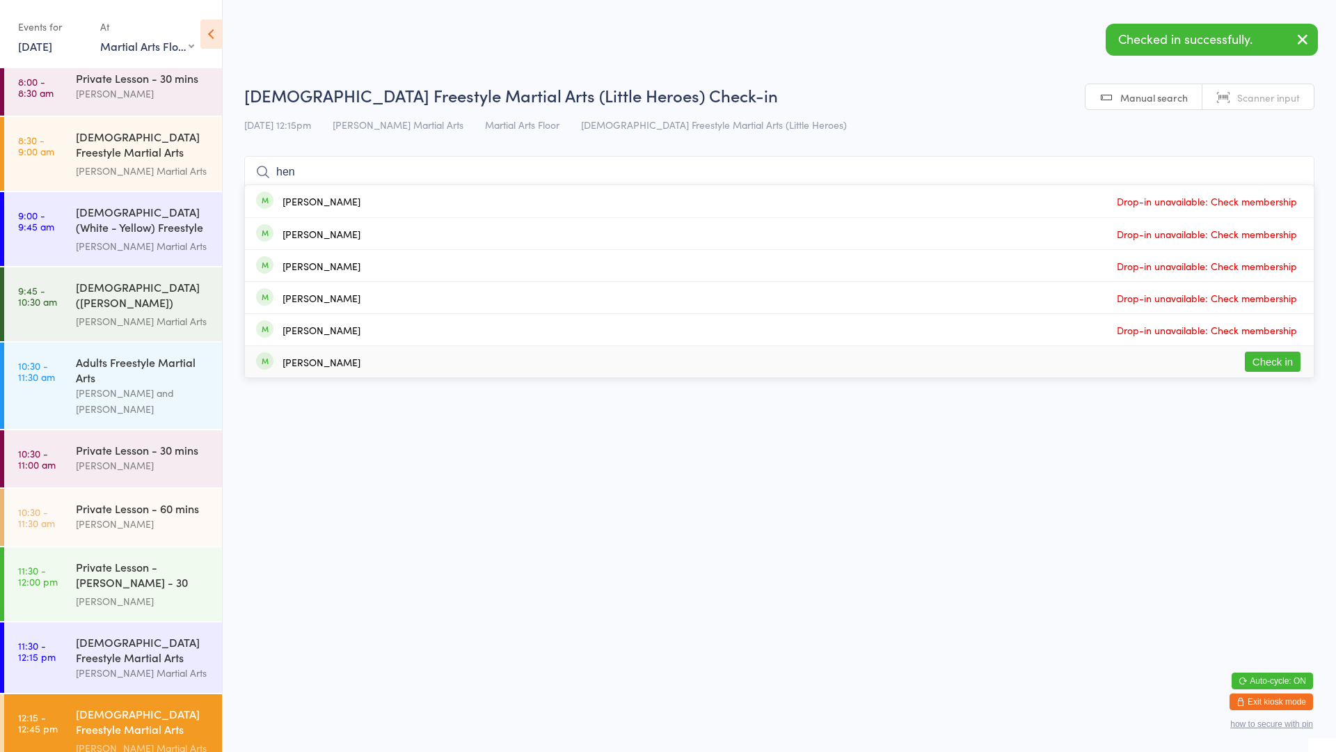
type input "hen"
click at [1259, 356] on button "Check in" at bounding box center [1273, 361] width 56 height 20
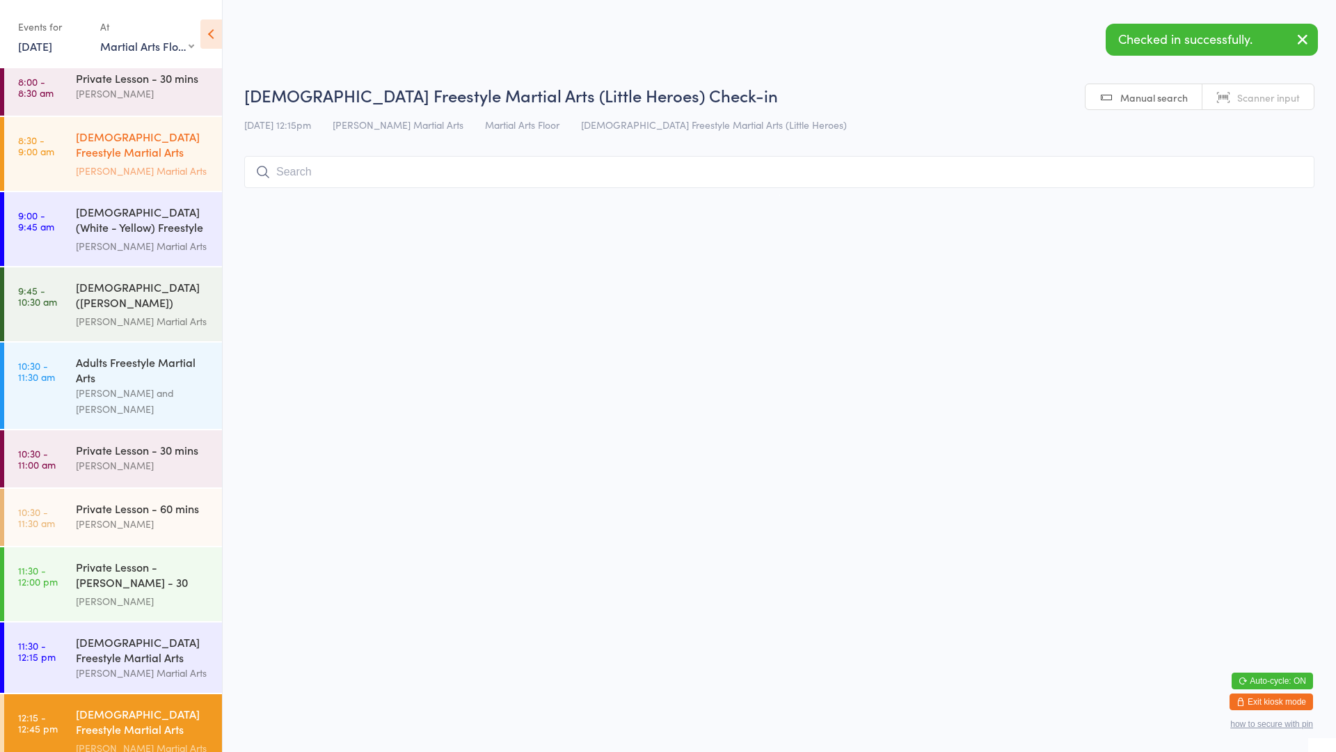
click at [105, 153] on div "[DEMOGRAPHIC_DATA] Freestyle Martial Arts (Little Heroes)" at bounding box center [143, 146] width 134 height 34
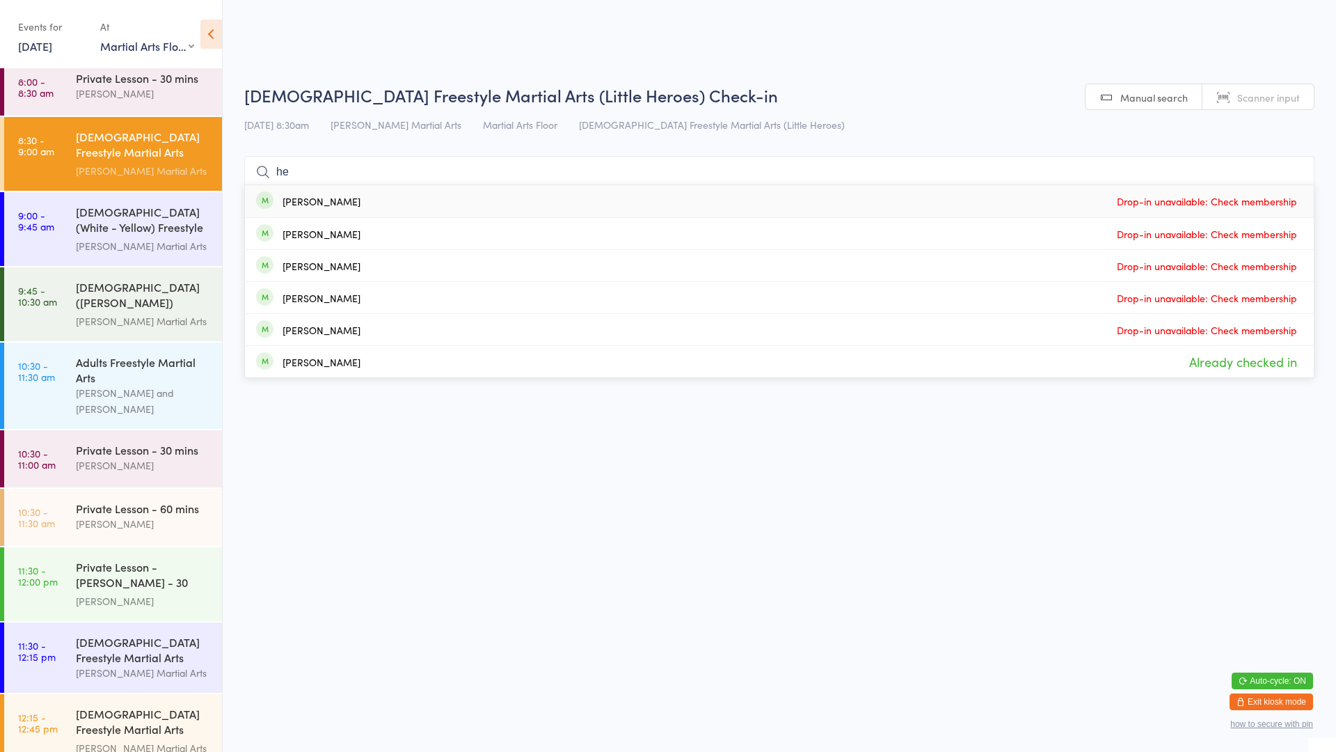
type input "h"
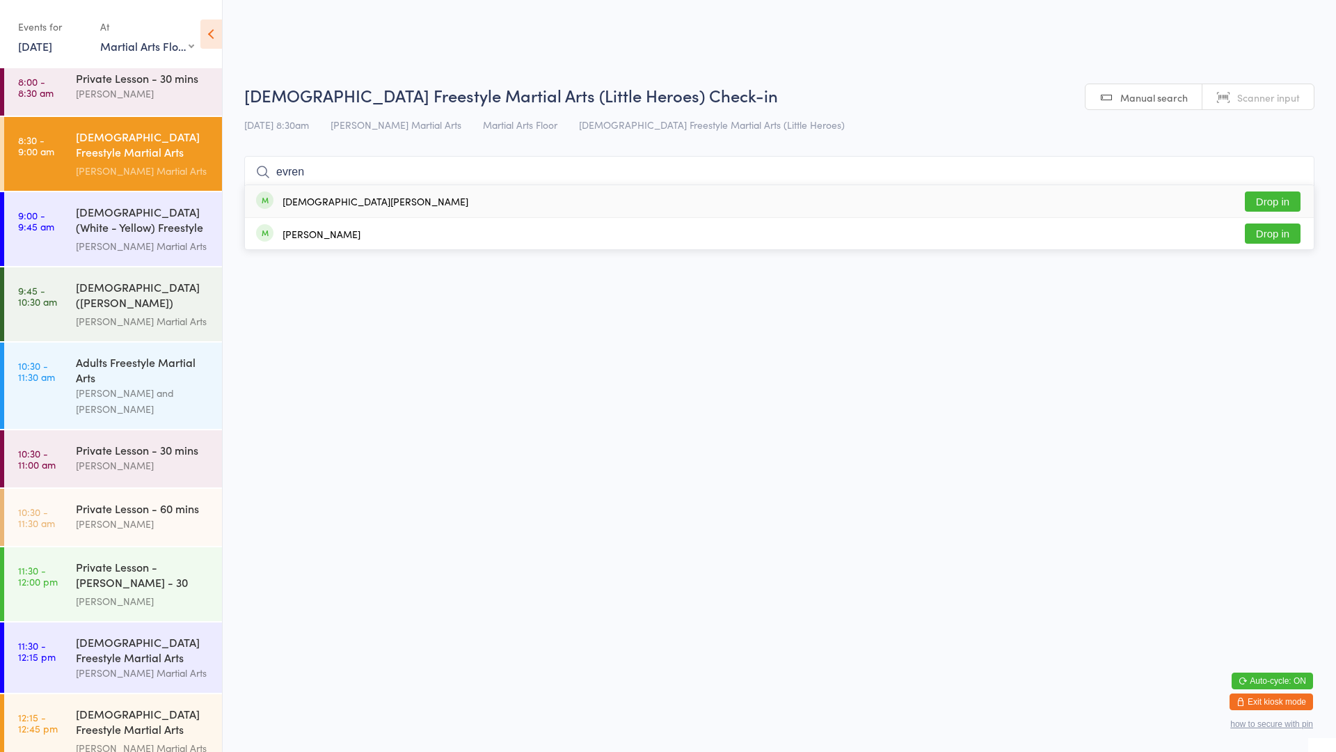
type input "evren"
click at [400, 207] on div "[PERSON_NAME] Drop in" at bounding box center [779, 201] width 1069 height 32
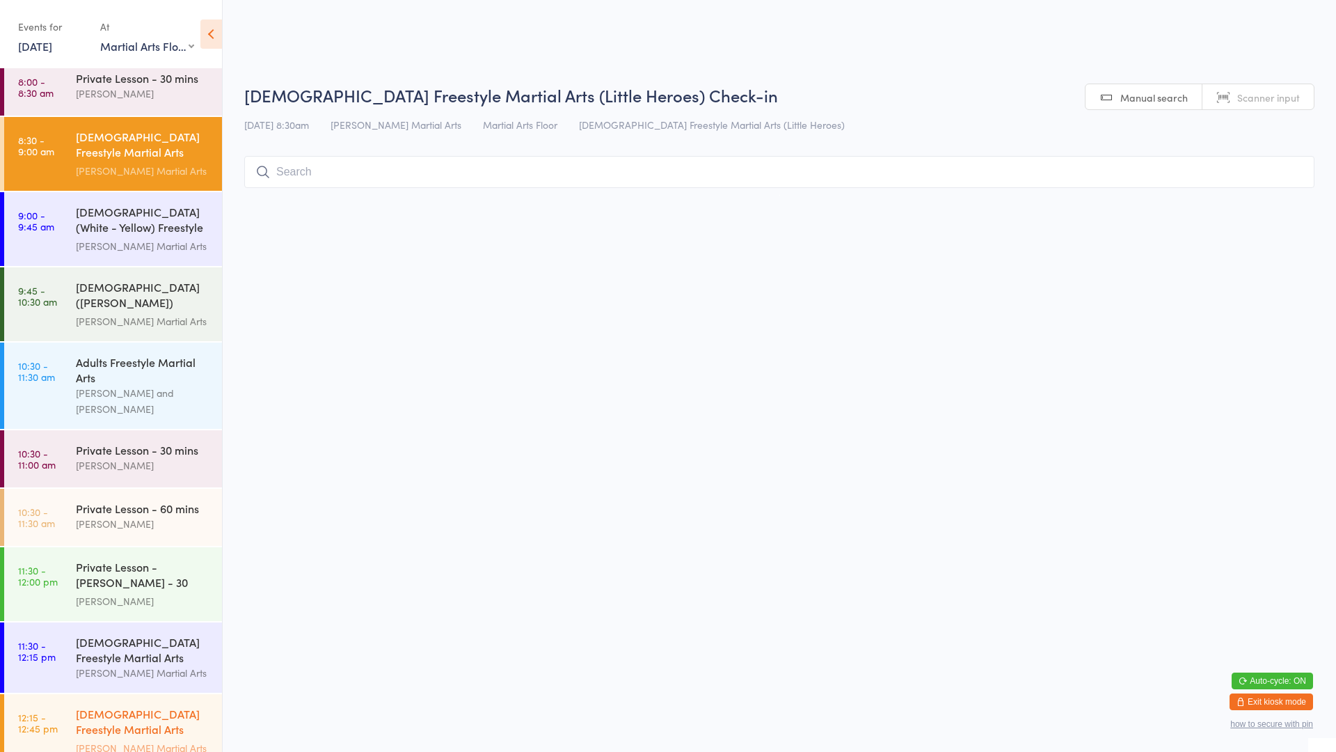
click at [104, 711] on div "[DEMOGRAPHIC_DATA] Freestyle Martial Arts (Little Heroes)" at bounding box center [143, 723] width 134 height 34
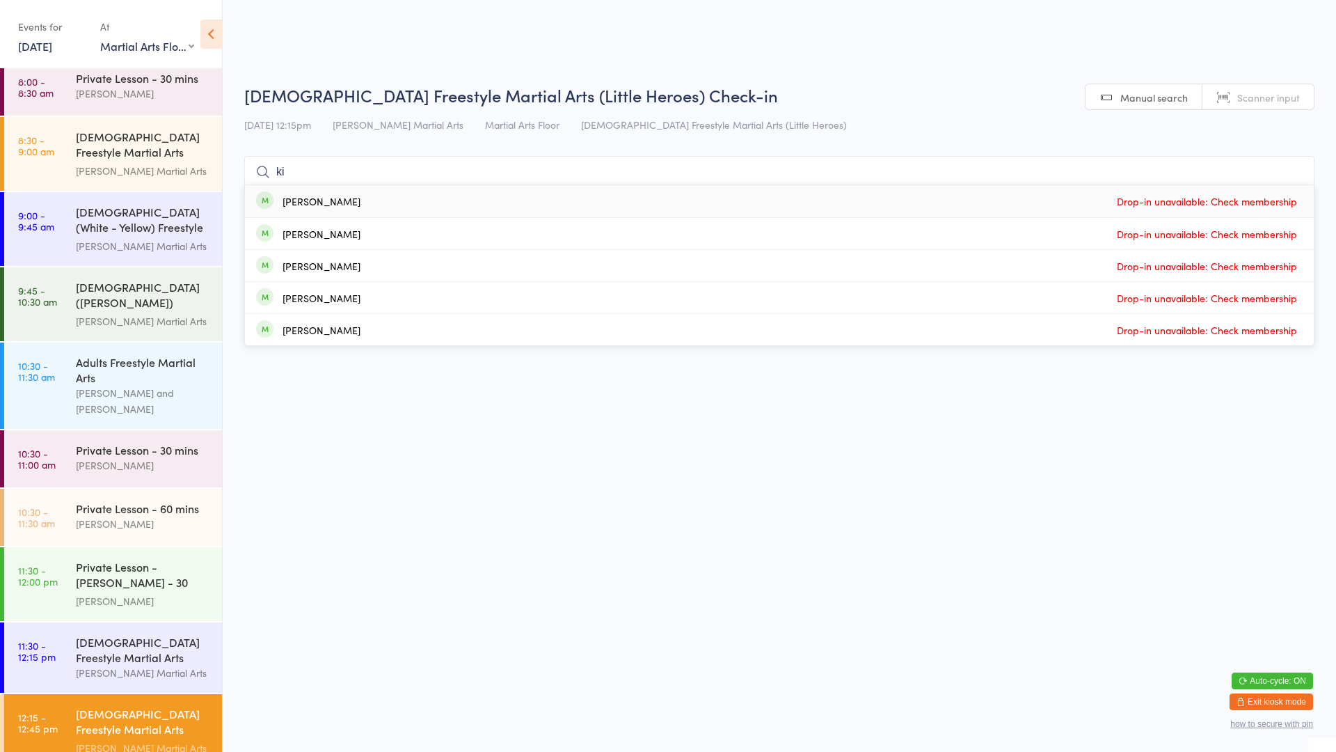
type input "[PERSON_NAME]"
click at [382, 235] on div "[PERSON_NAME] Drop-in unavailable: Check membership" at bounding box center [779, 233] width 1069 height 31
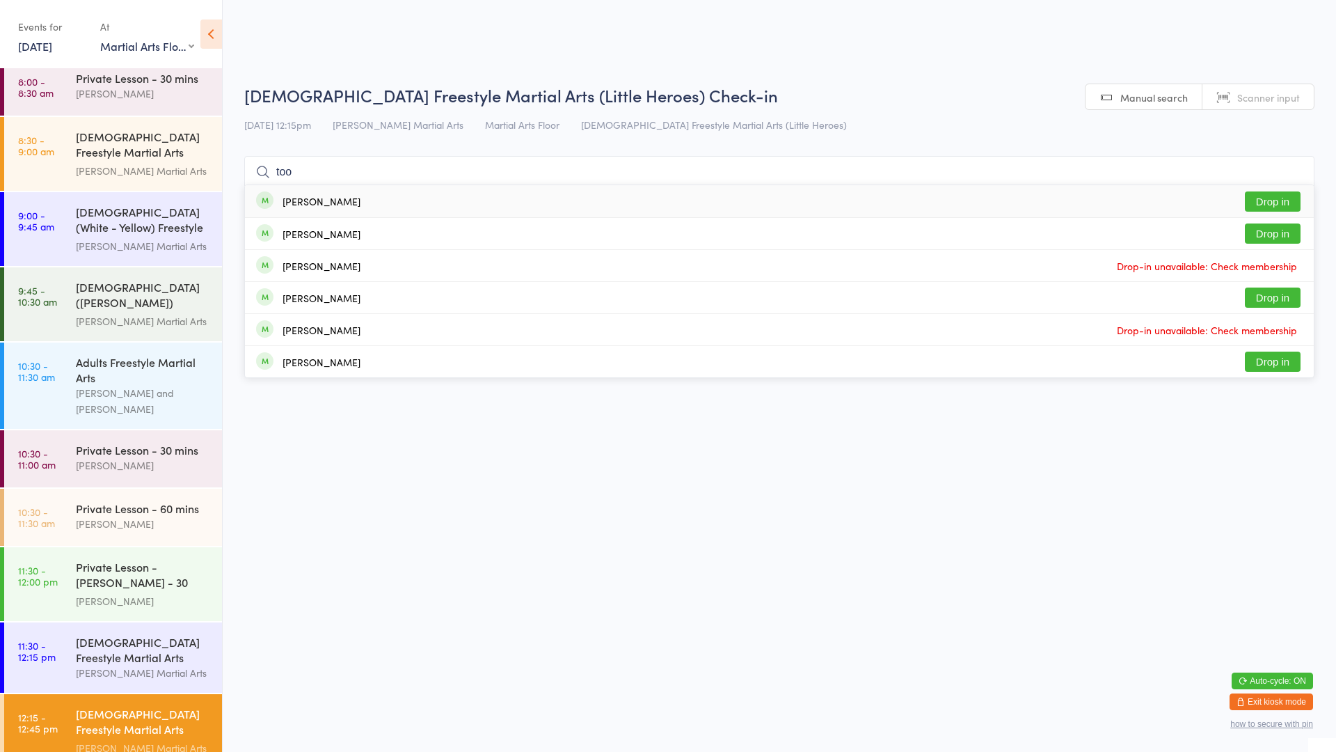
type input "too"
click at [1283, 207] on button "Drop in" at bounding box center [1273, 201] width 56 height 20
type input "too"
click at [1281, 235] on button "Drop in" at bounding box center [1273, 233] width 56 height 20
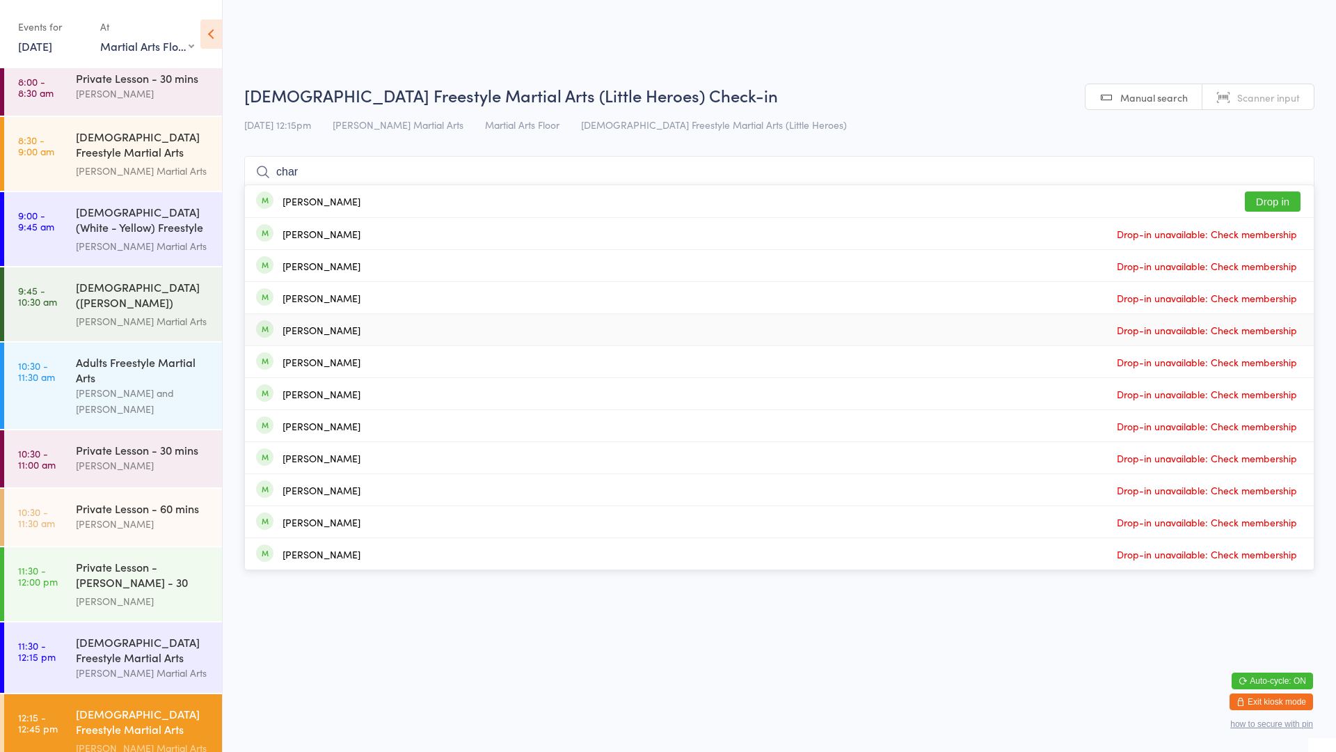
type input "char"
click at [1269, 207] on button "Drop in" at bounding box center [1273, 201] width 56 height 20
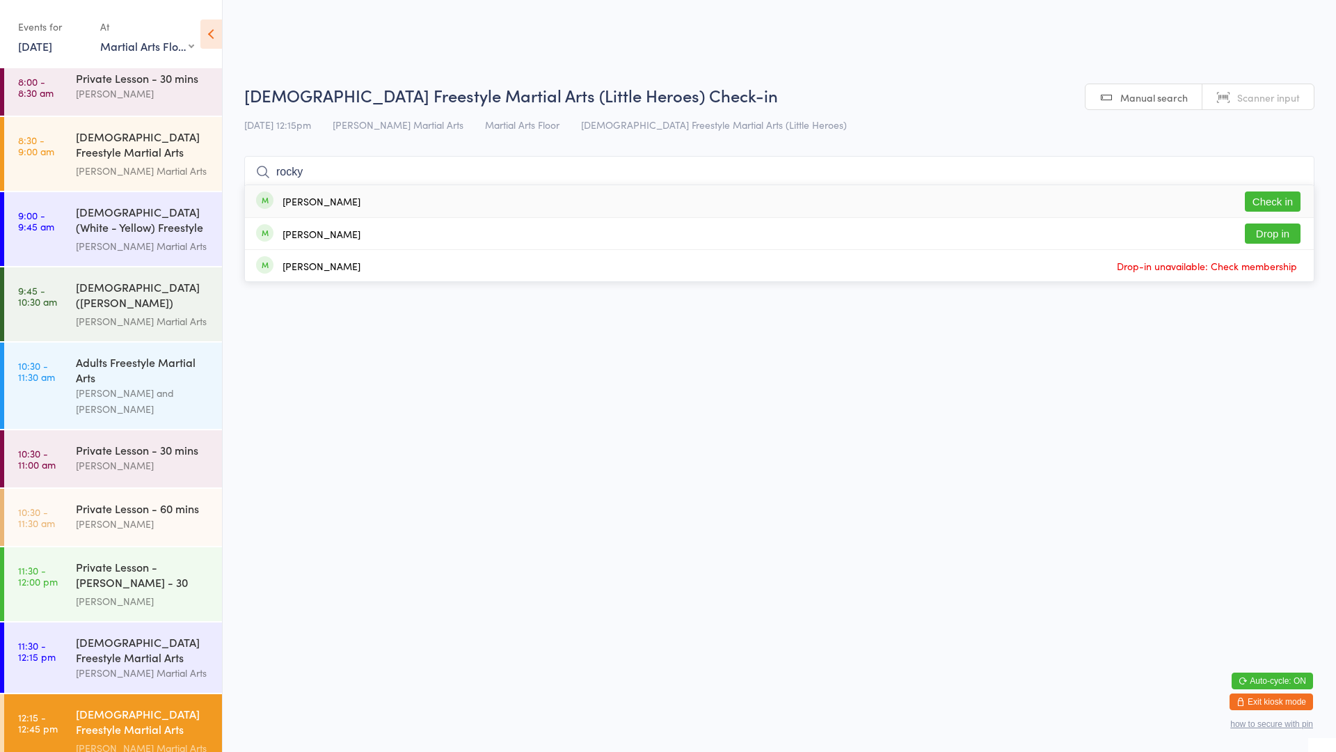
type input "rocky"
click at [1290, 205] on button "Check in" at bounding box center [1273, 201] width 56 height 20
